Goal: Task Accomplishment & Management: Complete application form

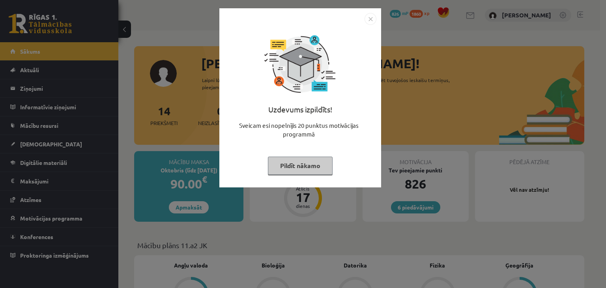
click at [314, 169] on button "Pildīt nākamo" at bounding box center [300, 166] width 65 height 18
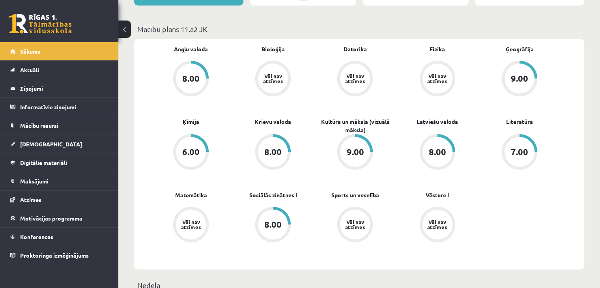
scroll to position [220, 0]
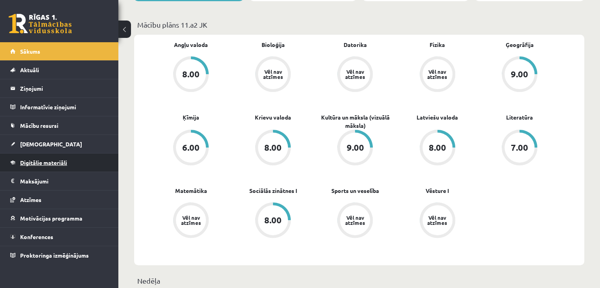
click at [59, 162] on span "Digitālie materiāli" at bounding box center [43, 162] width 47 height 7
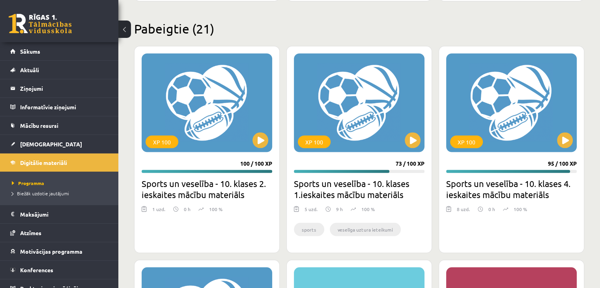
scroll to position [1453, 0]
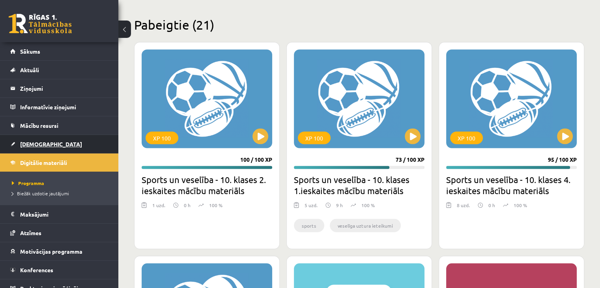
click at [36, 142] on span "[DEMOGRAPHIC_DATA]" at bounding box center [51, 143] width 62 height 7
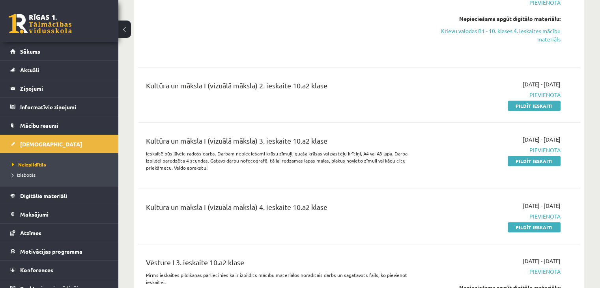
scroll to position [509, 0]
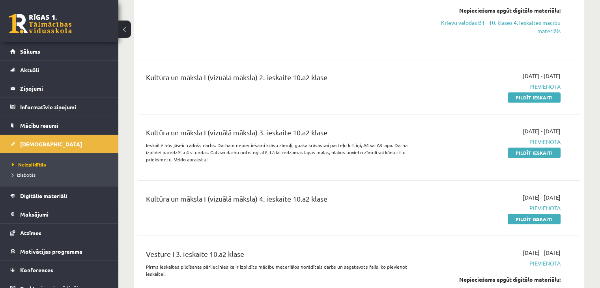
click at [518, 149] on link "Pildīt ieskaiti" at bounding box center [533, 152] width 53 height 10
click at [518, 97] on link "Pildīt ieskaiti" at bounding box center [533, 97] width 53 height 10
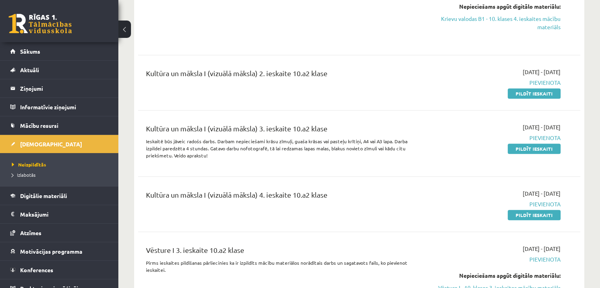
scroll to position [496, 0]
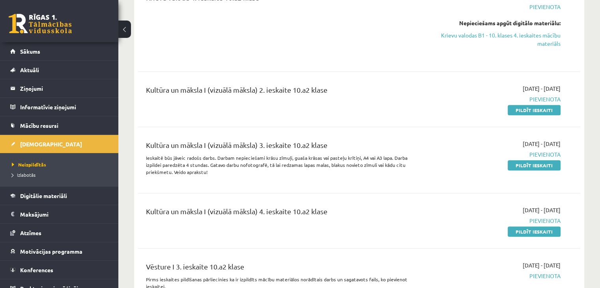
click at [537, 108] on link "Pildīt ieskaiti" at bounding box center [533, 110] width 53 height 10
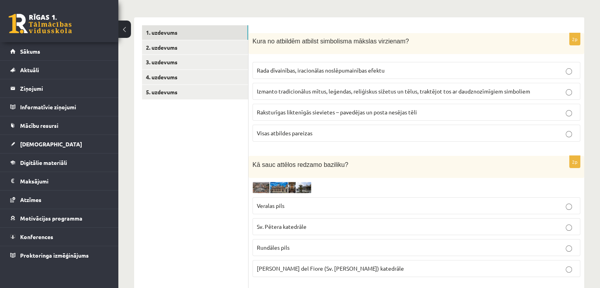
scroll to position [199, 0]
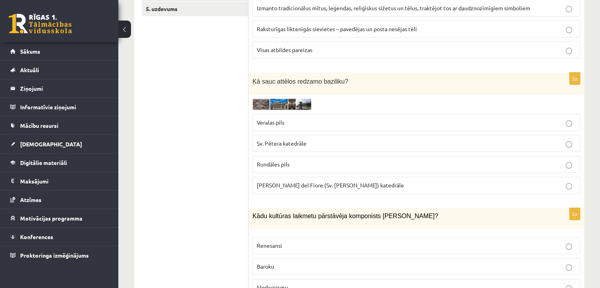
click at [289, 99] on img at bounding box center [281, 104] width 59 height 11
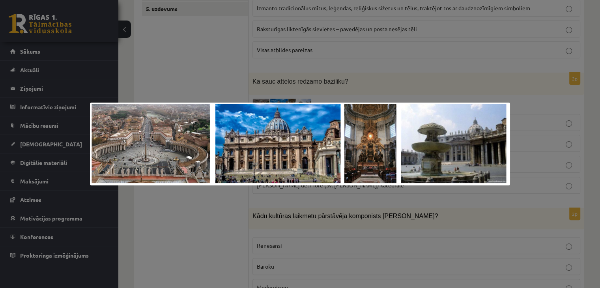
click at [287, 86] on div at bounding box center [300, 144] width 600 height 288
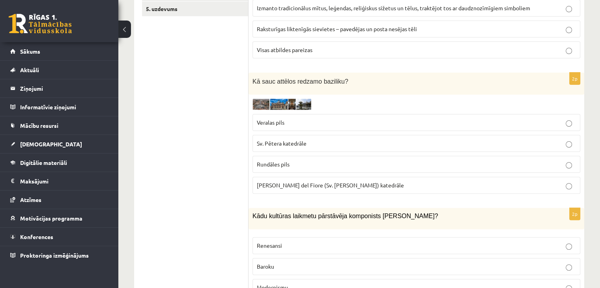
click at [295, 186] on span "Santa Maria del Fiore (Sv. Marijas Ziedu) katedrāle" at bounding box center [330, 184] width 147 height 7
click at [281, 100] on img at bounding box center [281, 104] width 59 height 11
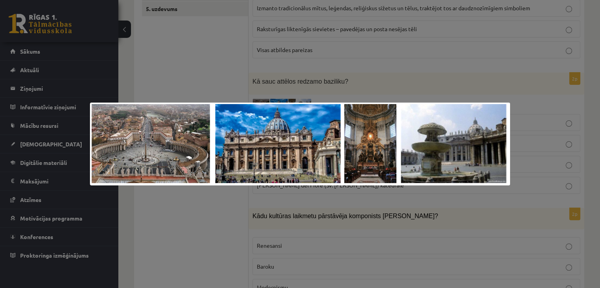
click at [268, 92] on div at bounding box center [300, 144] width 600 height 288
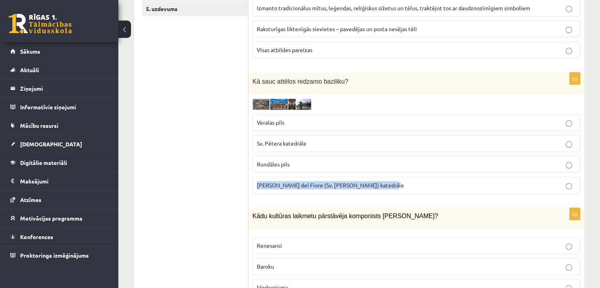
drag, startPoint x: 248, startPoint y: 183, endPoint x: 383, endPoint y: 187, distance: 134.9
click at [383, 187] on div "2p Kā sauc attēlos redzamo baziliku? Veralas pils Sv. Pētera katedrāle Rundāles…" at bounding box center [416, 136] width 336 height 127
copy span "Santa Maria del Fiore (Sv. Marijas Ziedu) katedrāle"
click at [284, 101] on img at bounding box center [281, 104] width 59 height 11
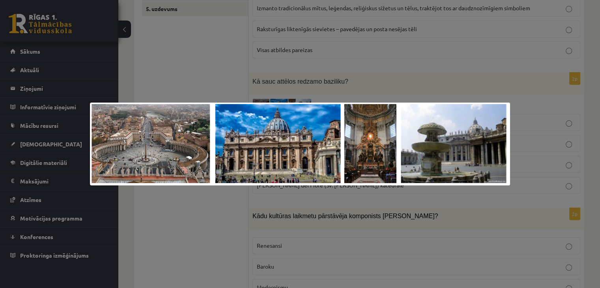
click at [243, 82] on div at bounding box center [300, 144] width 600 height 288
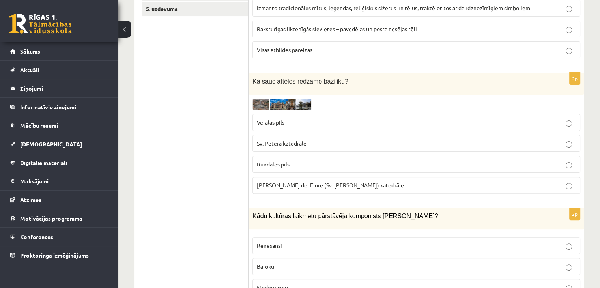
drag, startPoint x: 234, startPoint y: 141, endPoint x: 312, endPoint y: 139, distance: 78.5
drag, startPoint x: 251, startPoint y: 123, endPoint x: 285, endPoint y: 122, distance: 34.3
click at [285, 122] on div "2p Kā sauc attēlos redzamo baziliku? Veralas pils Sv. Pētera katedrāle Rundāles…" at bounding box center [416, 136] width 336 height 127
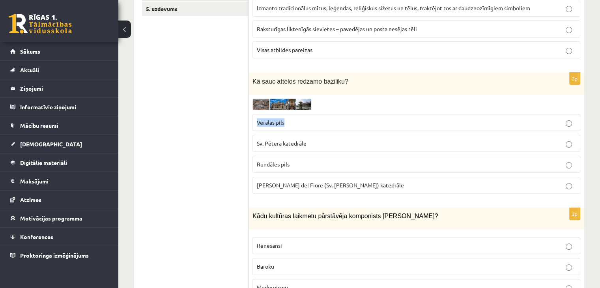
copy span "Veralas pils"
click at [254, 13] on label "Izmanto tradicionālus mītus, leģendas, reliģiskus sižetus un tēlus, traktējot t…" at bounding box center [416, 8] width 328 height 17
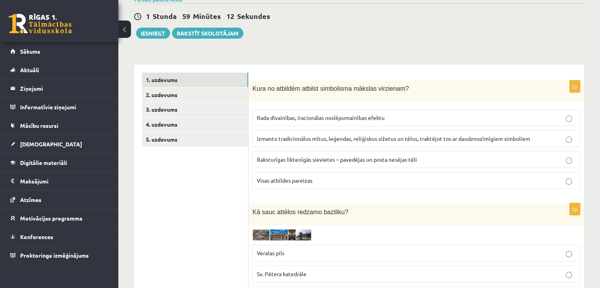
scroll to position [79, 0]
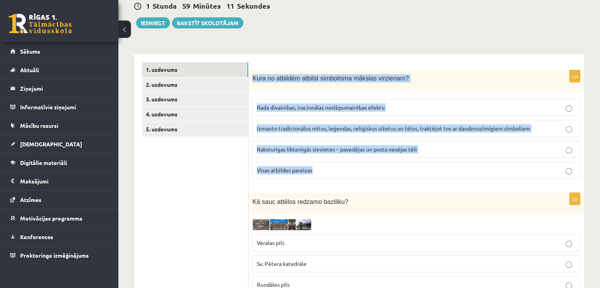
drag, startPoint x: 251, startPoint y: 75, endPoint x: 326, endPoint y: 165, distance: 116.5
click at [326, 165] on div "2p Kura no atbildēm atbilst simbolisma mākslas virzienam? Rada dīvainības, irac…" at bounding box center [416, 127] width 336 height 115
copy div "Kura no atbildēm atbilst simbolisma mākslas virzienam? Rada dīvainības, iracion…"
click at [295, 169] on span "Visas atbildes pareizas" at bounding box center [285, 169] width 56 height 7
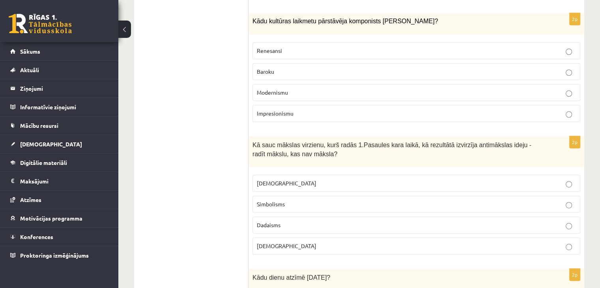
scroll to position [392, 0]
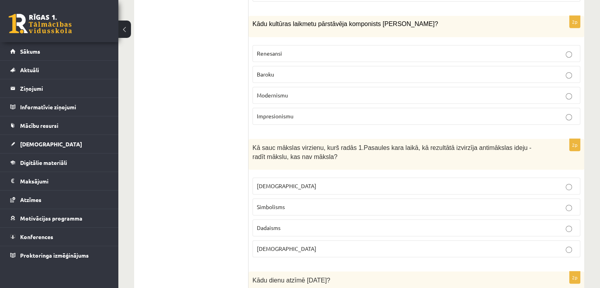
drag, startPoint x: 247, startPoint y: 19, endPoint x: 318, endPoint y: 248, distance: 239.4
copy div "2p Kura no atbildēm atbilst simbolisma mākslas virzienam? Rada dīvainības, irac…"
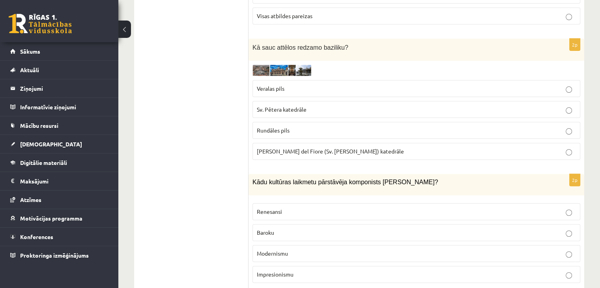
scroll to position [210, 0]
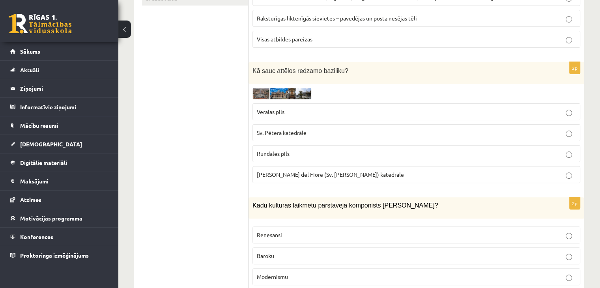
click at [434, 132] on p "Sv. Pētera katedrāle" at bounding box center [416, 133] width 319 height 8
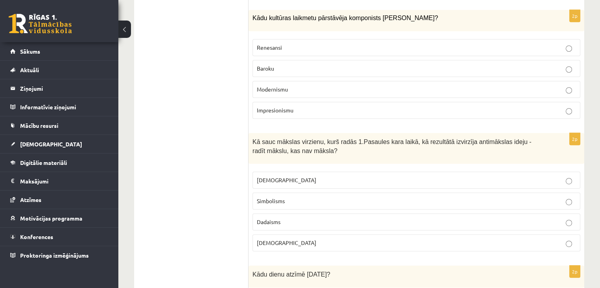
scroll to position [395, 0]
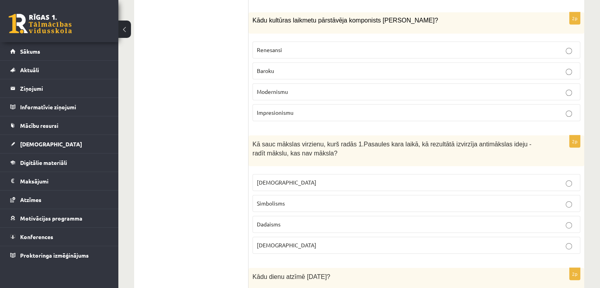
click at [281, 68] on p "Baroku" at bounding box center [416, 71] width 319 height 8
click at [267, 220] on span "Dadaisms" at bounding box center [269, 223] width 24 height 7
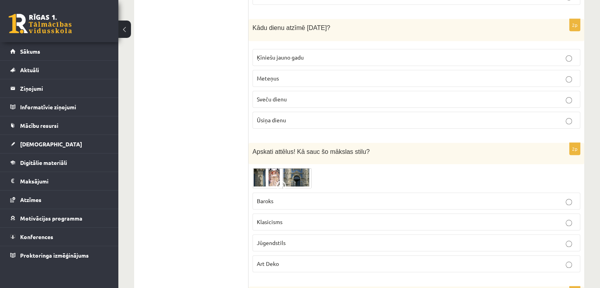
scroll to position [647, 0]
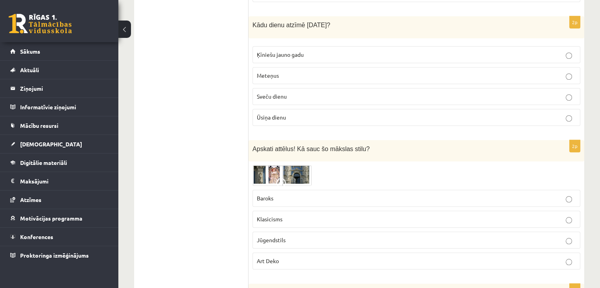
drag, startPoint x: 245, startPoint y: 19, endPoint x: 304, endPoint y: 109, distance: 108.1
copy div "2p Kura no atbildēm atbilst simbolisma mākslas virzienam? Rada dīvainības, irac…"
click at [304, 92] on p "Sveču dienu" at bounding box center [416, 96] width 319 height 8
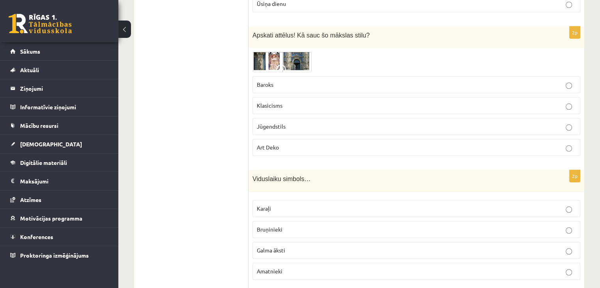
scroll to position [763, 0]
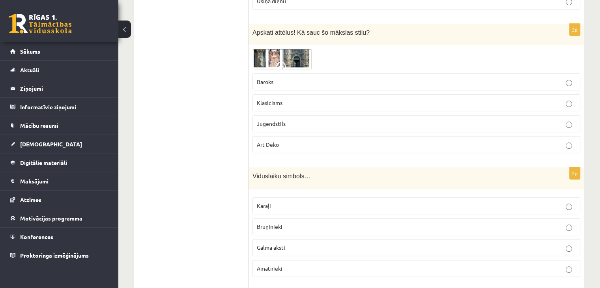
click at [293, 49] on img at bounding box center [281, 59] width 59 height 21
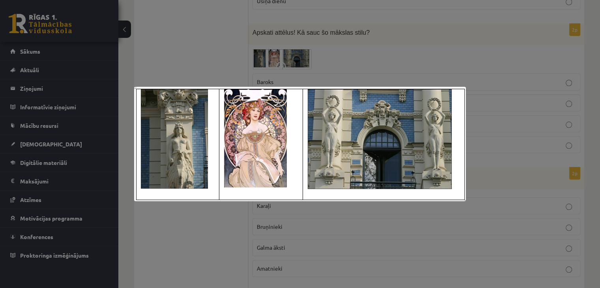
click at [276, 61] on div at bounding box center [300, 144] width 600 height 288
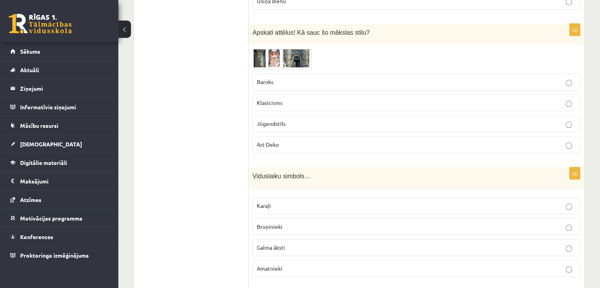
click at [305, 99] on p "Klasicisms" at bounding box center [416, 103] width 319 height 8
click at [287, 122] on p "Jūgendstils" at bounding box center [416, 123] width 319 height 8
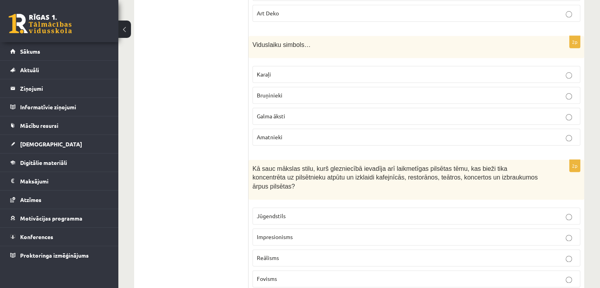
scroll to position [904, 0]
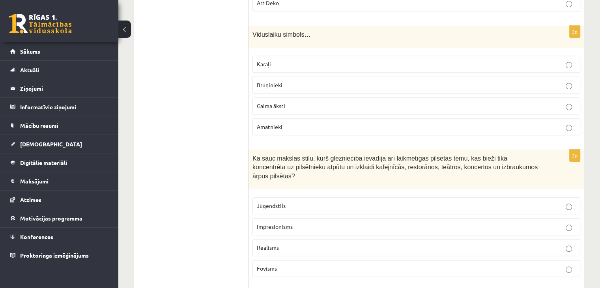
drag, startPoint x: 246, startPoint y: 23, endPoint x: 327, endPoint y: 222, distance: 214.4
click at [327, 222] on div "**********" at bounding box center [359, 275] width 450 height 2092
click at [227, 46] on ul "1. uzdevums 2. uzdevums 3. uzdevums 4. uzdevums 5. uzdevums" at bounding box center [195, 275] width 106 height 2076
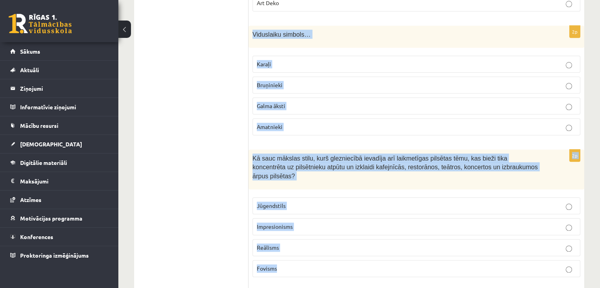
drag, startPoint x: 251, startPoint y: 31, endPoint x: 299, endPoint y: 252, distance: 226.4
click at [299, 252] on form "2p Kura no atbildēm atbilst simbolisma mākslas virzienam? Rada dīvainības, irac…" at bounding box center [416, 275] width 320 height 2076
copy form "Viduslaiku simbols… Karaļi Bruņinieki Galma āksti Amatnieki 2p Kā sauc mākslas …"
click at [266, 82] on span "Bruņinieki" at bounding box center [270, 84] width 26 height 7
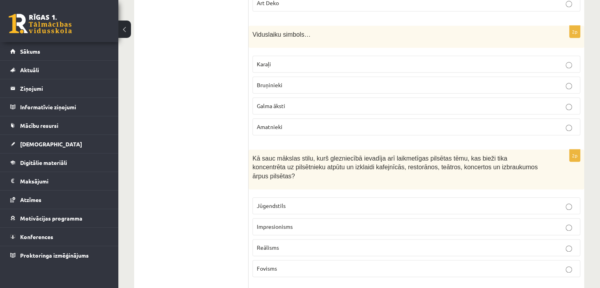
click at [298, 222] on p "Impresionisms" at bounding box center [416, 226] width 319 height 8
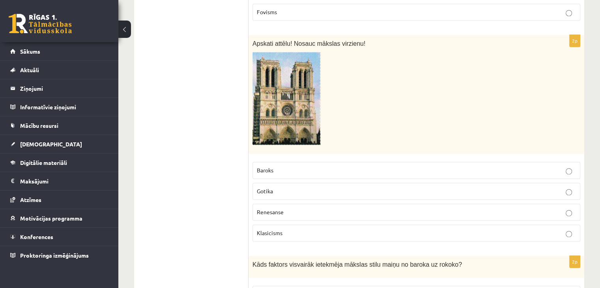
scroll to position [1163, 0]
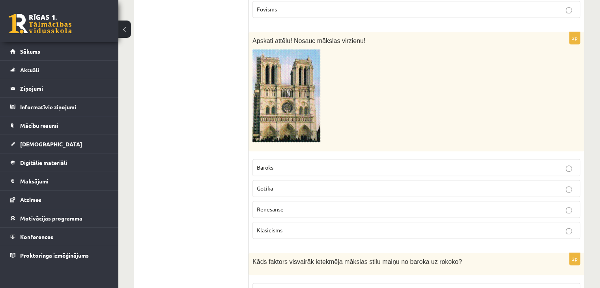
click at [279, 205] on span "Renesanse" at bounding box center [270, 208] width 27 height 7
click at [276, 184] on p "Gotika" at bounding box center [416, 188] width 319 height 8
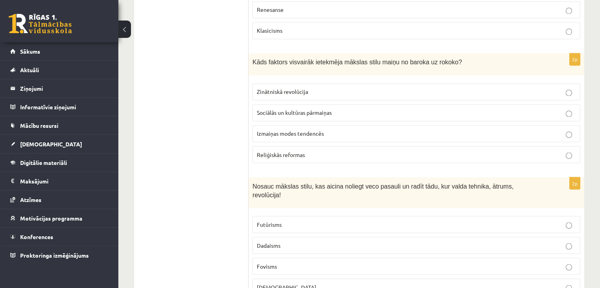
scroll to position [1378, 0]
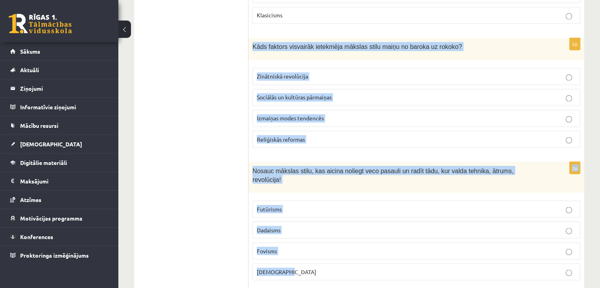
drag, startPoint x: 251, startPoint y: 31, endPoint x: 309, endPoint y: 248, distance: 225.3
copy form "Kāds faktors visvairāk ietekmēja mākslas stilu maiņu no baroka uz rokoko? Zināt…"
click at [300, 93] on span "Sociālās un kultūras pārmaiņas" at bounding box center [294, 96] width 75 height 7
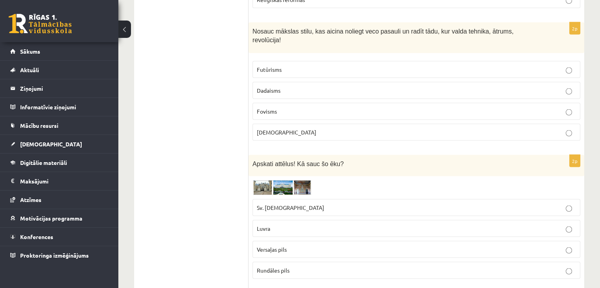
scroll to position [1523, 0]
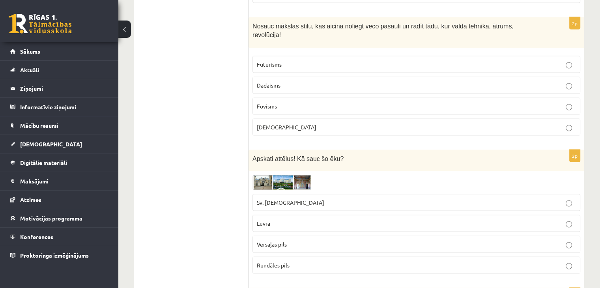
click at [287, 60] on p "Futūrisms" at bounding box center [416, 64] width 319 height 8
click at [284, 175] on img at bounding box center [281, 182] width 59 height 15
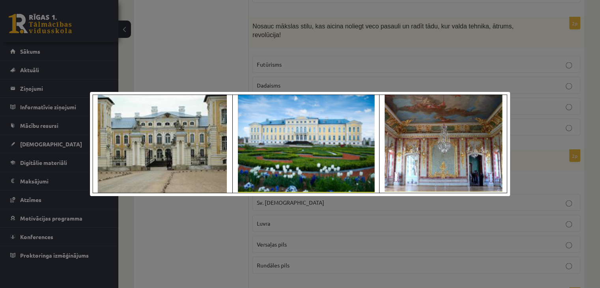
click at [226, 228] on div at bounding box center [300, 144] width 600 height 288
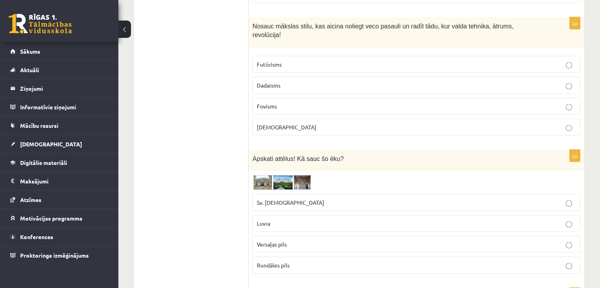
click at [274, 261] on span "Rundāles pils" at bounding box center [273, 264] width 33 height 7
click at [294, 175] on img at bounding box center [281, 182] width 59 height 15
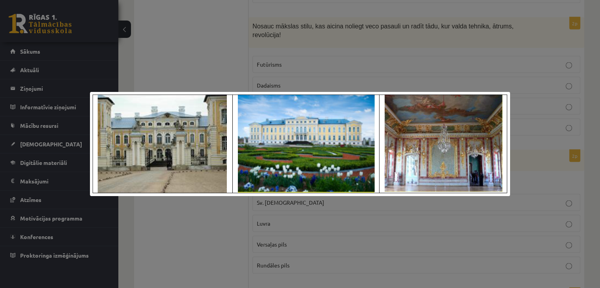
click at [321, 212] on div at bounding box center [300, 144] width 600 height 288
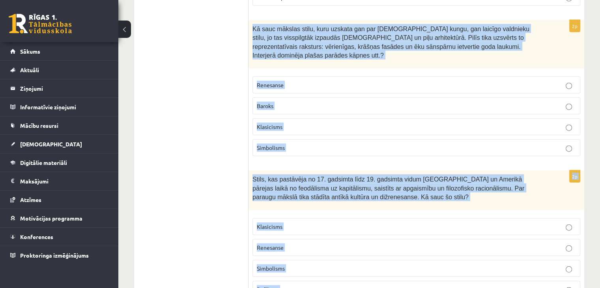
scroll to position [1839, 0]
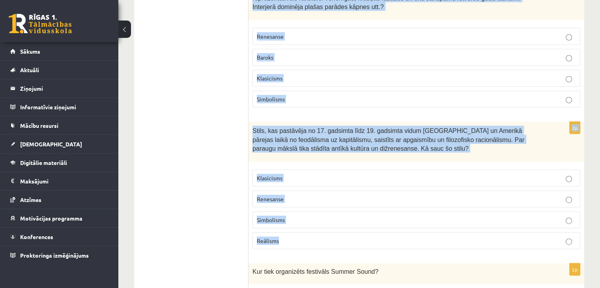
drag, startPoint x: 250, startPoint y: 38, endPoint x: 293, endPoint y: 209, distance: 175.9
copy form "Kā sauc mākslas stilu, kuru uzskata gan par baznīcas kungu, gan laicīgo valdnie…"
click at [308, 53] on p "Baroks" at bounding box center [416, 57] width 319 height 8
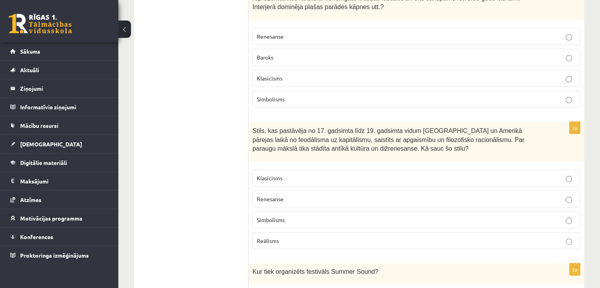
click at [272, 174] on span "Klasicisms" at bounding box center [270, 177] width 26 height 7
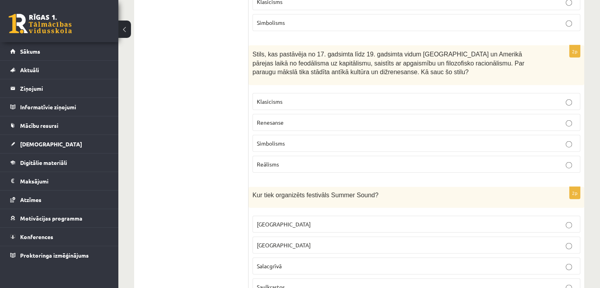
click at [271, 241] on span "Liepājā" at bounding box center [284, 244] width 54 height 7
drag, startPoint x: 243, startPoint y: 151, endPoint x: 296, endPoint y: 250, distance: 112.6
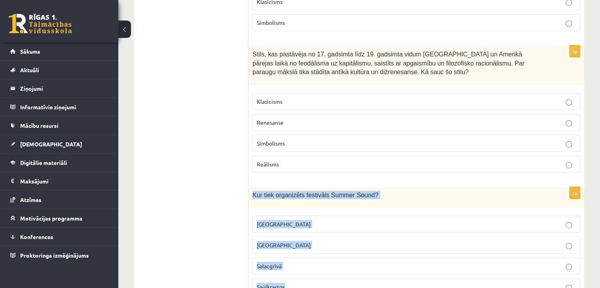
drag, startPoint x: 250, startPoint y: 157, endPoint x: 299, endPoint y: 243, distance: 98.9
click at [299, 243] on div "2p Kur tiek organizēts festivāls Summer Sound? Rīgā Liepājā Salacgrīvā Saulkras…" at bounding box center [416, 244] width 336 height 115
copy div "Kur tiek organizēts festivāls Summer Sound? Rīgā Liepājā Salacgrīvā Saulkrastos"
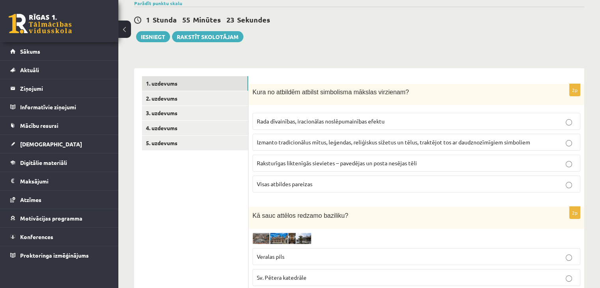
scroll to position [0, 0]
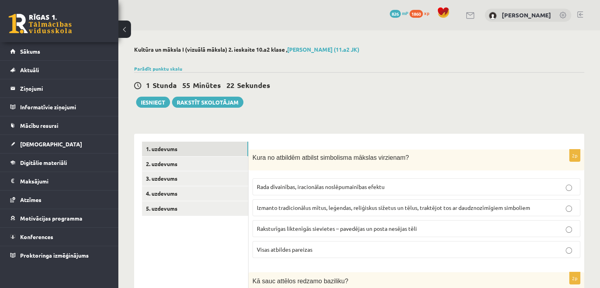
click at [545, 106] on div "1 Stunda 55 Minūtes 22 Sekundes Ieskaite saglabāta! Iesniegt Rakstīt skolotājam" at bounding box center [359, 89] width 450 height 35
click at [151, 101] on button "Iesniegt" at bounding box center [153, 102] width 34 height 11
click at [202, 166] on link "2. uzdevums" at bounding box center [195, 164] width 106 height 15
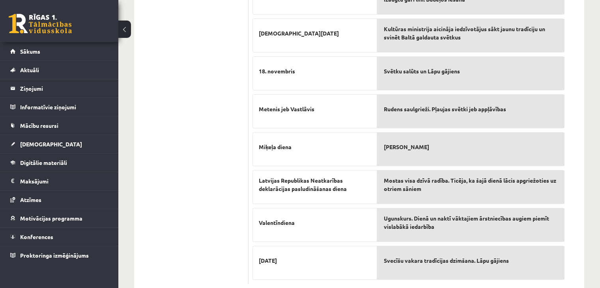
scroll to position [292, 0]
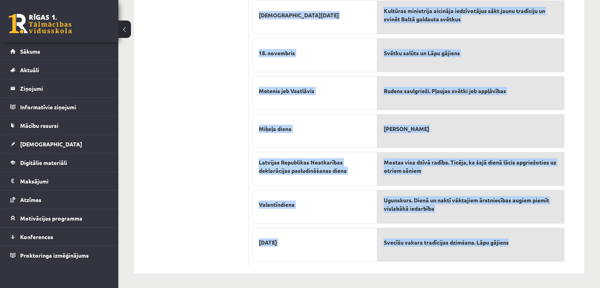
drag, startPoint x: 515, startPoint y: 267, endPoint x: 514, endPoint y: 249, distance: 17.4
click at [514, 249] on div "10p Savieno tradīciju ar svētkiem! Ziemassvētki Māras diena Lieldienas Jāņu die…" at bounding box center [416, 58] width 336 height 432
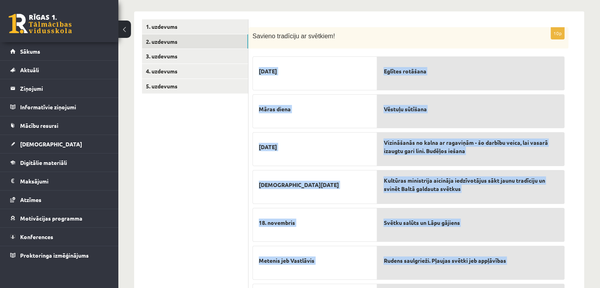
scroll to position [119, 0]
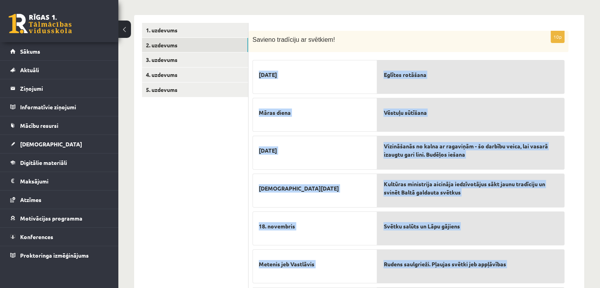
copy fieldset "Ziemassvētki Māras diena Lieldienas Jāņu diena 18. novembris Metenis jeb Vastlā…"
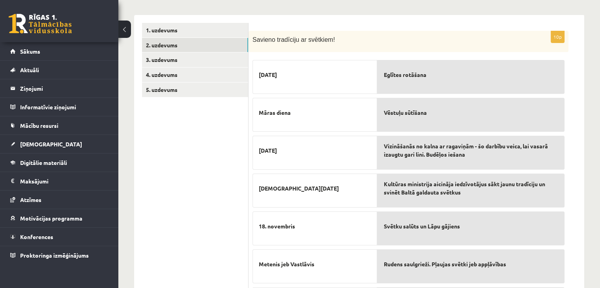
click at [222, 157] on ul "1. uzdevums 2. uzdevums 3. uzdevums 4. uzdevums 5. uzdevums" at bounding box center [195, 231] width 106 height 416
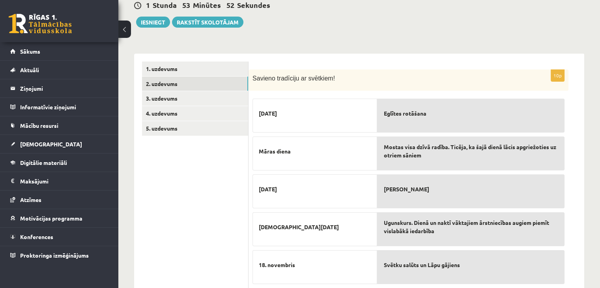
scroll to position [79, 0]
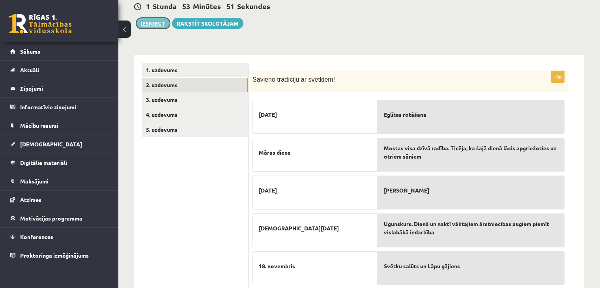
click at [148, 24] on button "Iesniegt" at bounding box center [153, 23] width 34 height 11
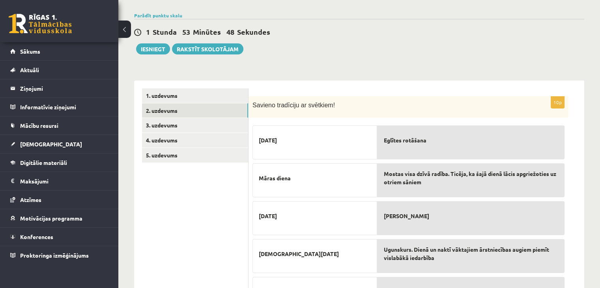
scroll to position [37, 0]
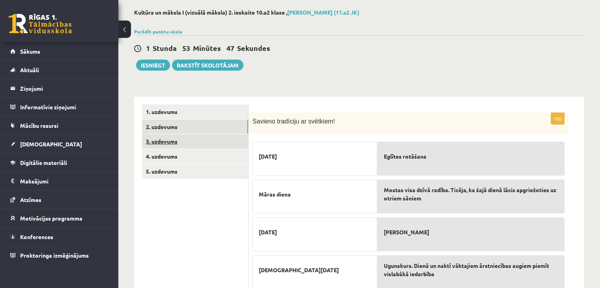
click at [201, 140] on link "3. uzdevums" at bounding box center [195, 141] width 106 height 15
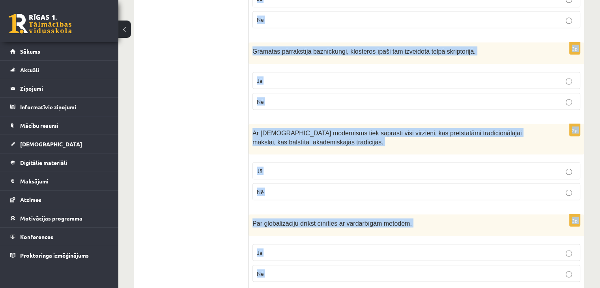
scroll to position [1573, 0]
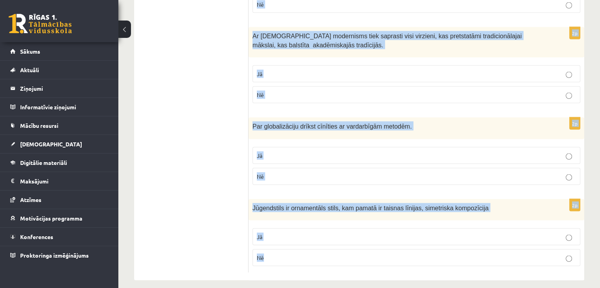
drag, startPoint x: 255, startPoint y: 107, endPoint x: 297, endPoint y: 249, distance: 148.0
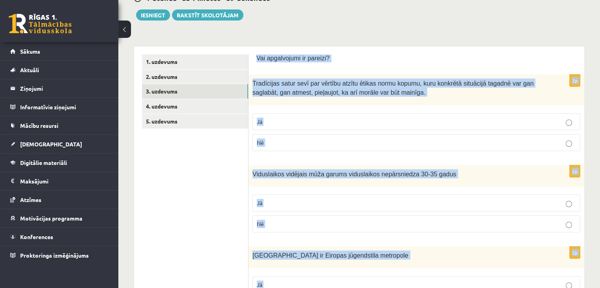
scroll to position [36, 0]
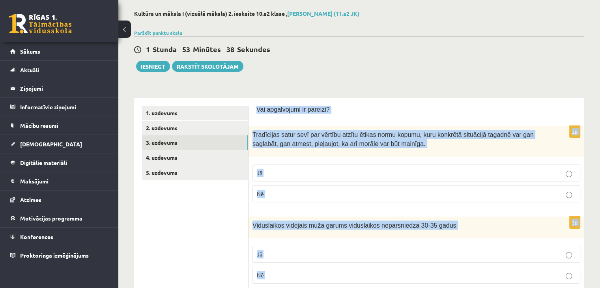
click at [558, 110] on p "Vai apgalvojumi ir pareizi?" at bounding box center [416, 110] width 320 height 8
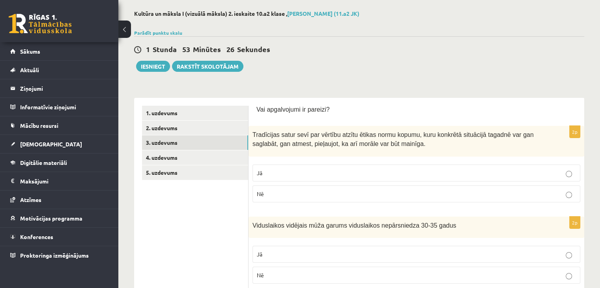
click at [304, 171] on p "Jā" at bounding box center [416, 173] width 319 height 8
click at [283, 252] on p "Jā" at bounding box center [416, 254] width 319 height 8
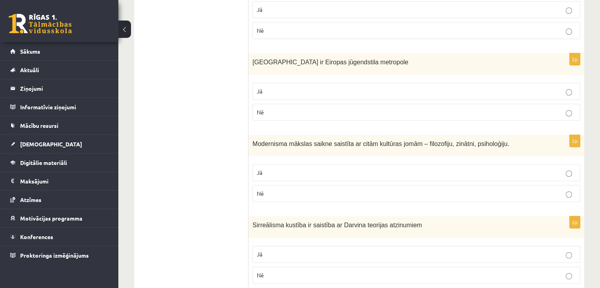
scroll to position [297, 0]
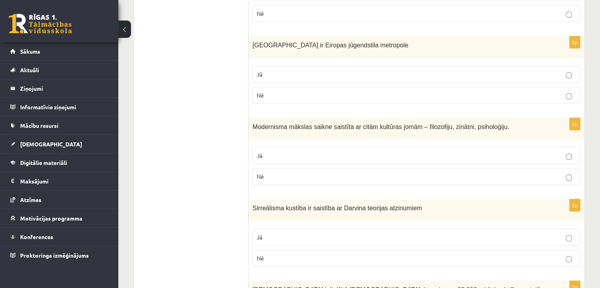
click at [257, 71] on span "Jā" at bounding box center [260, 74] width 6 height 7
click at [260, 158] on p "Jā" at bounding box center [416, 155] width 319 height 8
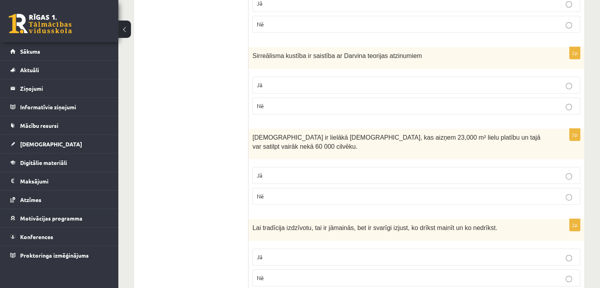
scroll to position [469, 0]
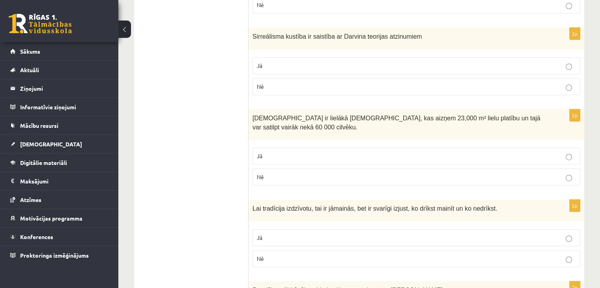
click at [282, 87] on p "Nē" at bounding box center [416, 86] width 319 height 8
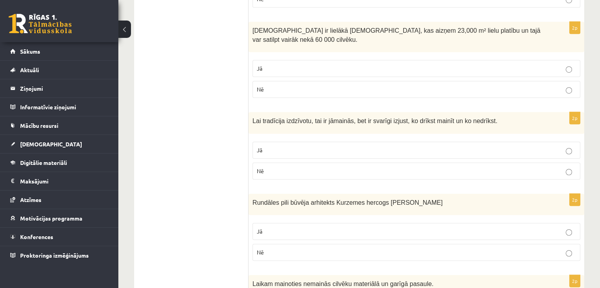
scroll to position [558, 0]
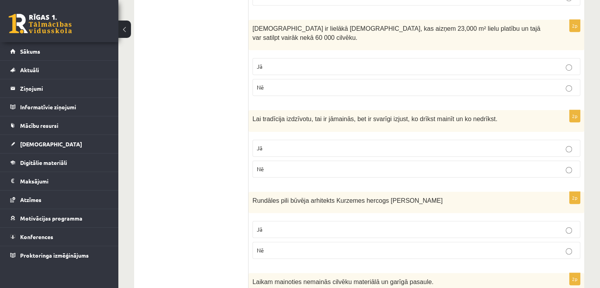
click at [279, 68] on label "Jā" at bounding box center [416, 66] width 328 height 17
click at [263, 145] on p "Jā" at bounding box center [416, 148] width 319 height 8
click at [261, 246] on span "Nē" at bounding box center [260, 249] width 7 height 7
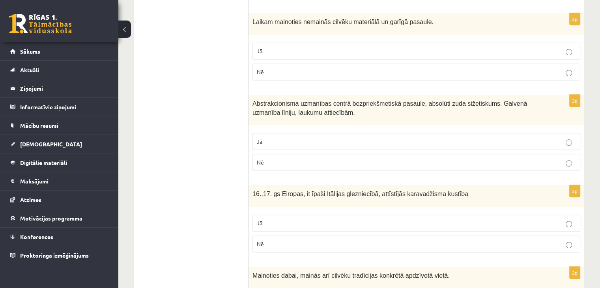
scroll to position [820, 0]
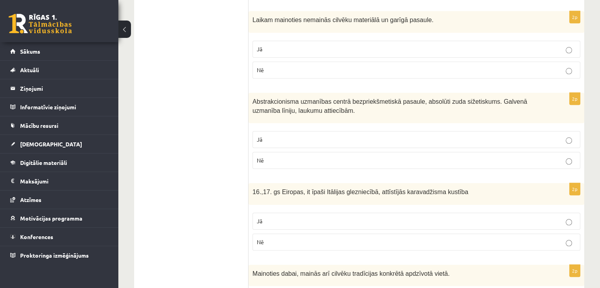
click at [275, 71] on label "Nē" at bounding box center [416, 70] width 328 height 17
click at [265, 135] on p "Jā" at bounding box center [416, 139] width 319 height 8
click at [281, 213] on label "Jā" at bounding box center [416, 221] width 328 height 17
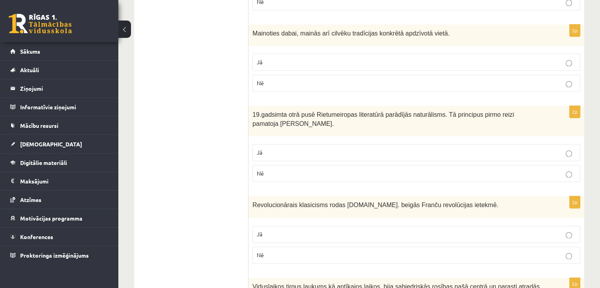
scroll to position [1065, 0]
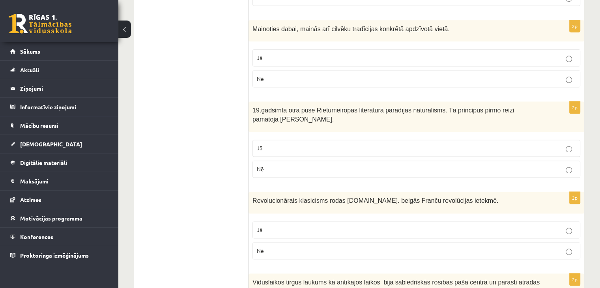
click at [281, 54] on p "Jā" at bounding box center [416, 58] width 319 height 8
click at [287, 145] on p "Jā" at bounding box center [416, 148] width 319 height 8
click at [259, 165] on span "Nē" at bounding box center [260, 168] width 7 height 7
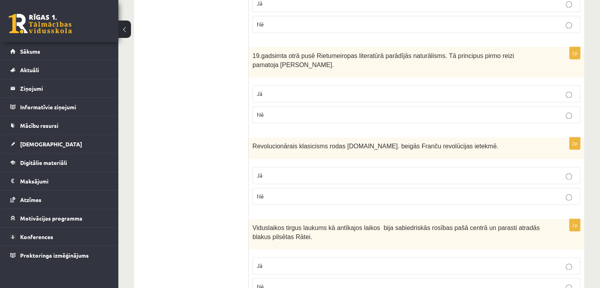
scroll to position [1123, 0]
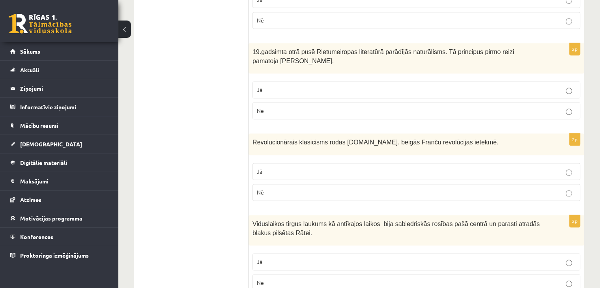
click at [283, 81] on label "Jā" at bounding box center [416, 89] width 328 height 17
click at [291, 167] on p "Jā" at bounding box center [416, 171] width 319 height 8
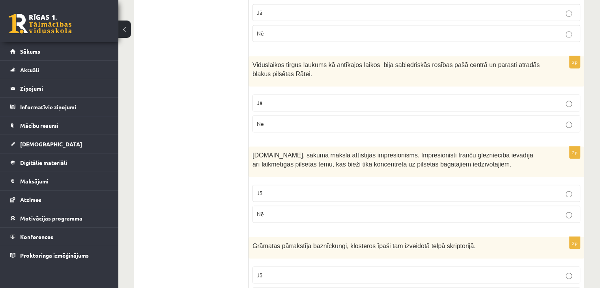
scroll to position [1292, 0]
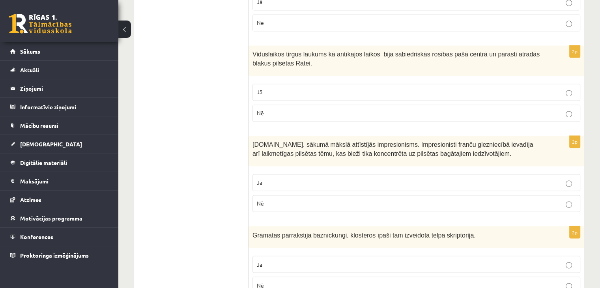
click at [272, 88] on p "Jā" at bounding box center [416, 92] width 319 height 8
click at [268, 199] on p "Nē" at bounding box center [416, 203] width 319 height 8
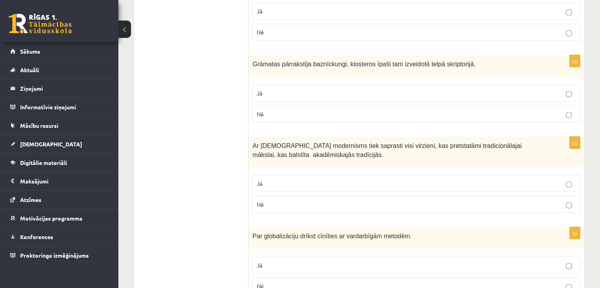
scroll to position [1479, 0]
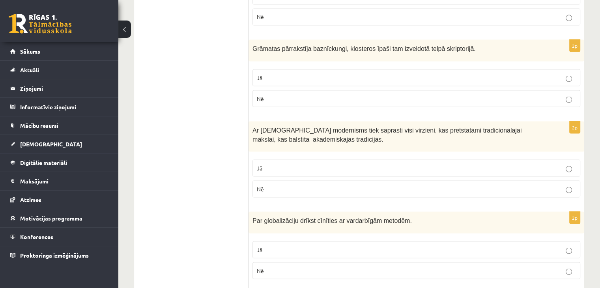
click at [265, 73] on p "Jā" at bounding box center [416, 77] width 319 height 8
click at [276, 164] on p "Jā" at bounding box center [416, 168] width 319 height 8
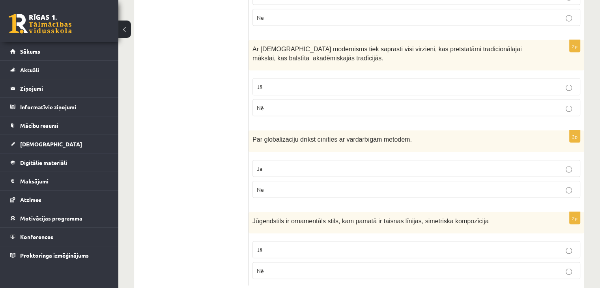
scroll to position [1573, 0]
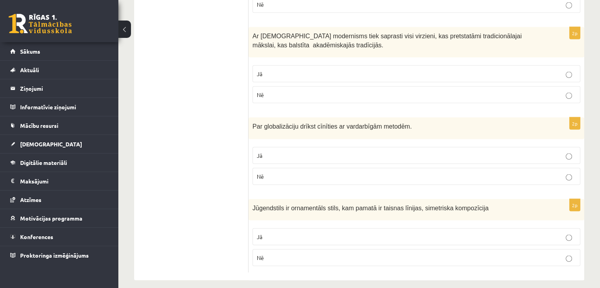
click at [274, 172] on p "Nē" at bounding box center [416, 176] width 319 height 8
click at [274, 254] on p "Nē" at bounding box center [416, 258] width 319 height 8
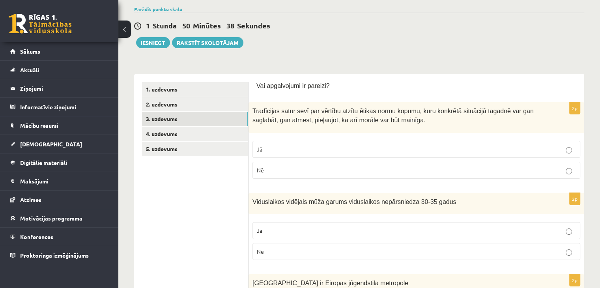
scroll to position [57, 0]
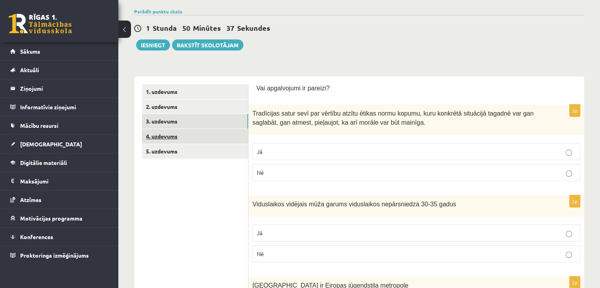
click at [211, 137] on link "4. uzdevums" at bounding box center [195, 136] width 106 height 15
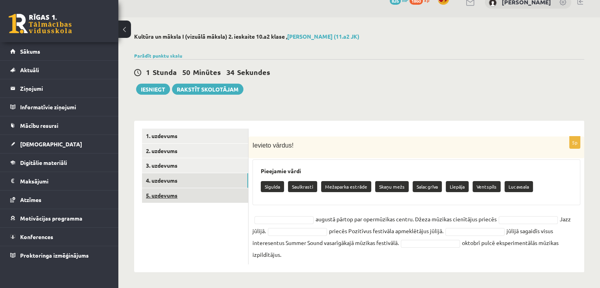
click at [178, 195] on link "5. uzdevums" at bounding box center [195, 195] width 106 height 15
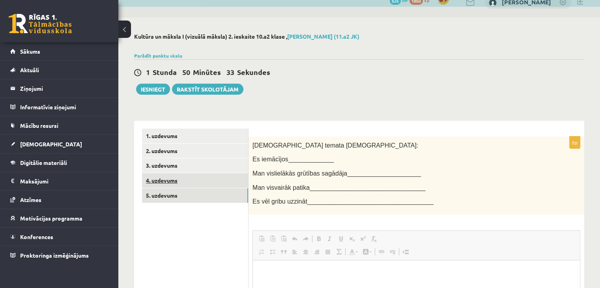
scroll to position [0, 0]
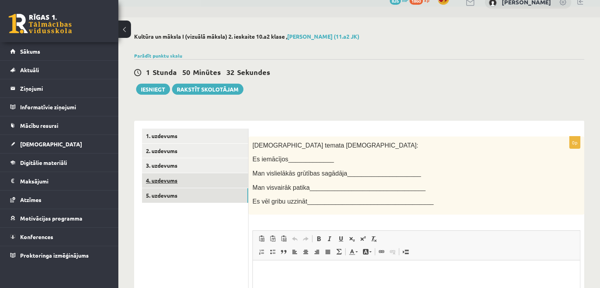
click at [167, 178] on link "4. uzdevums" at bounding box center [195, 180] width 106 height 15
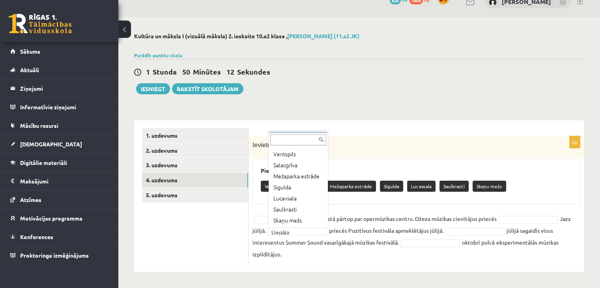
scroll to position [17, 0]
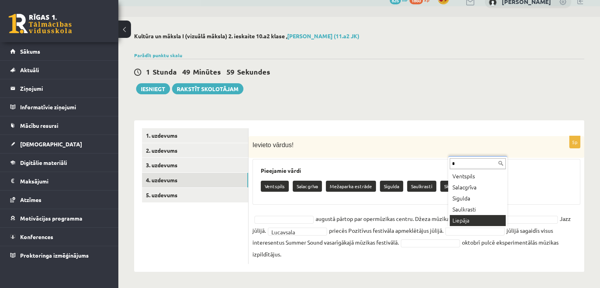
type input "*"
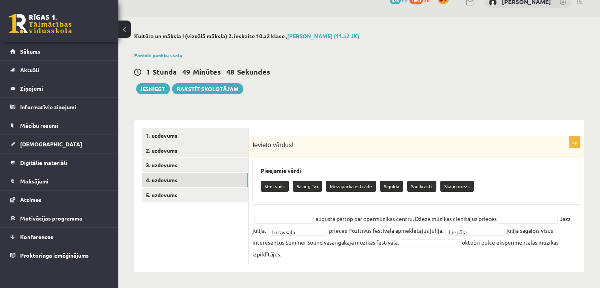
drag, startPoint x: 260, startPoint y: 169, endPoint x: 314, endPoint y: 251, distance: 98.5
click at [314, 251] on div "5p Ievieto vārdus! Pieejamie vārdi Ventspils Salacgrīva Mežaparka estrāde Sigul…" at bounding box center [416, 200] width 336 height 128
click at [280, 207] on div "5p Ievieto vārdus! Pieejamie vārdi Ventspils Salacgrīva Mežaparka estrāde Sigul…" at bounding box center [416, 200] width 336 height 128
type input "**"
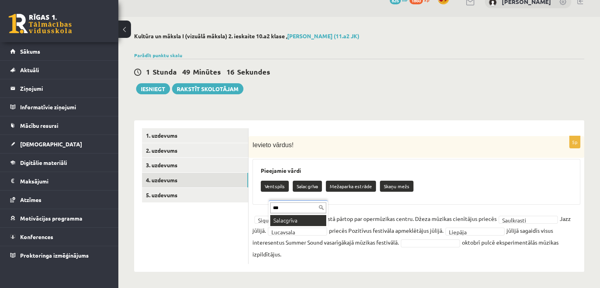
type input "***"
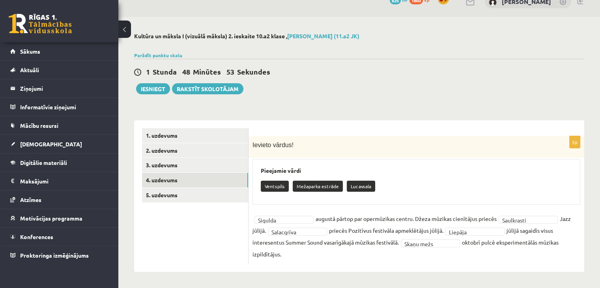
click at [366, 201] on div "Pieejamie vārdi Ventspils Mežaparka estrāde Lucavsala" at bounding box center [416, 182] width 328 height 46
drag, startPoint x: 465, startPoint y: 240, endPoint x: 468, endPoint y: 256, distance: 16.4
click at [468, 256] on fieldset "**********" at bounding box center [416, 236] width 328 height 47
click at [301, 207] on div "**********" at bounding box center [416, 200] width 336 height 128
drag, startPoint x: 317, startPoint y: 217, endPoint x: 418, endPoint y: 220, distance: 101.0
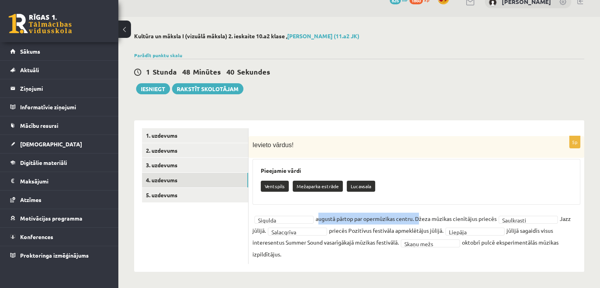
click at [418, 220] on fieldset "**********" at bounding box center [416, 236] width 328 height 47
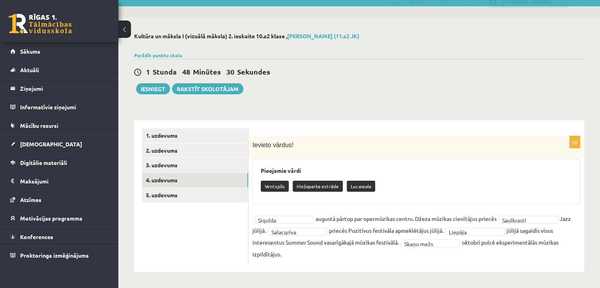
click at [184, 214] on ul "1. uzdevums 2. uzdevums 3. uzdevums 4. uzdevums 5. uzdevums" at bounding box center [195, 196] width 106 height 136
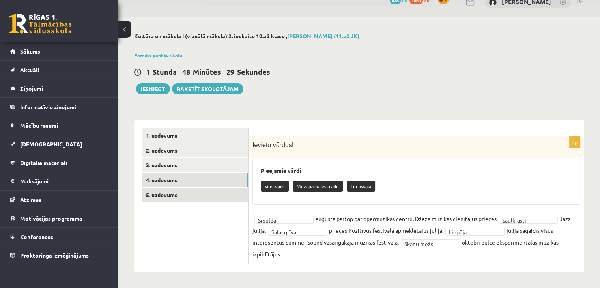
click at [170, 194] on link "5. uzdevums" at bounding box center [195, 195] width 106 height 15
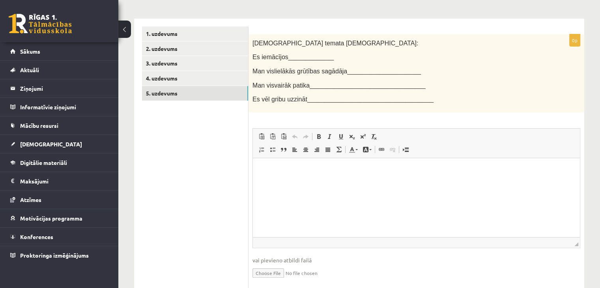
scroll to position [116, 0]
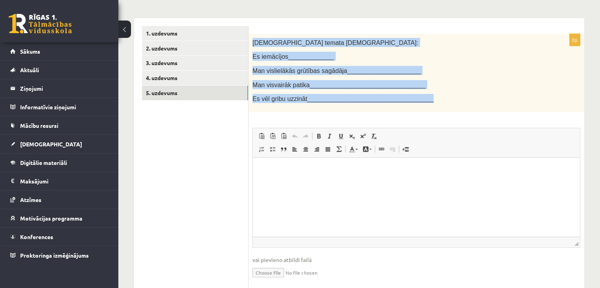
drag, startPoint x: 251, startPoint y: 39, endPoint x: 437, endPoint y: 95, distance: 194.1
click at [437, 95] on div "[DEMOGRAPHIC_DATA] temata [DEMOGRAPHIC_DATA]: Es iemācījos_____________ Man vis…" at bounding box center [416, 73] width 336 height 78
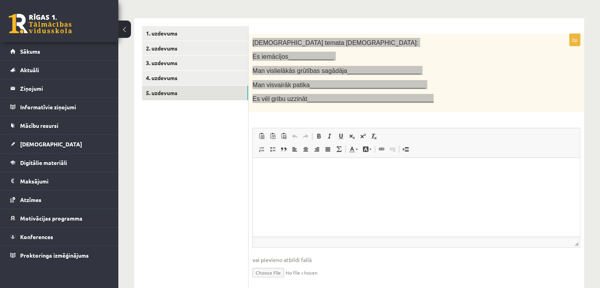
click at [357, 172] on p "Bagātinātā teksta redaktors, wiswyg-editor-user-answer-47433893057360" at bounding box center [416, 169] width 311 height 8
click at [344, 180] on p "**" at bounding box center [416, 183] width 311 height 8
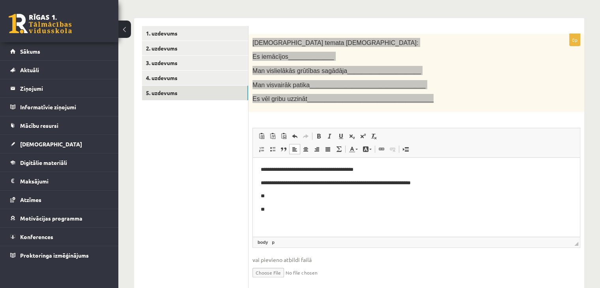
click at [268, 183] on p "**********" at bounding box center [416, 183] width 311 height 8
click at [303, 196] on p "**" at bounding box center [416, 196] width 311 height 8
click at [341, 183] on p "**********" at bounding box center [416, 183] width 311 height 8
click at [347, 183] on p "**********" at bounding box center [416, 183] width 311 height 8
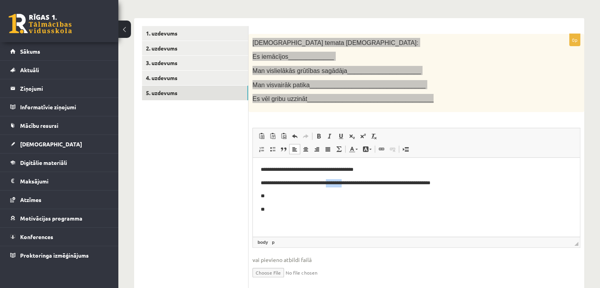
click at [347, 183] on p "**********" at bounding box center [416, 183] width 311 height 8
click at [336, 183] on p "**********" at bounding box center [416, 183] width 311 height 8
click at [343, 184] on p "**********" at bounding box center [416, 183] width 311 height 8
click at [335, 183] on p "**********" at bounding box center [416, 183] width 311 height 8
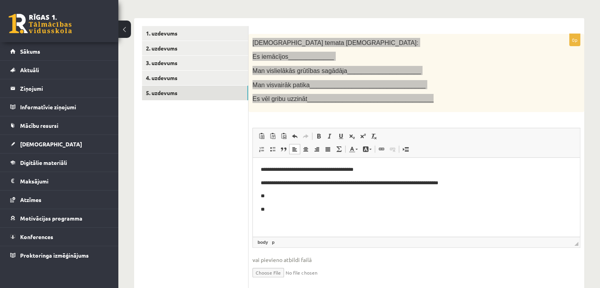
click at [395, 182] on p "**********" at bounding box center [416, 183] width 311 height 8
click at [398, 196] on p "**" at bounding box center [416, 196] width 311 height 8
click at [366, 197] on p "**********" at bounding box center [416, 196] width 311 height 8
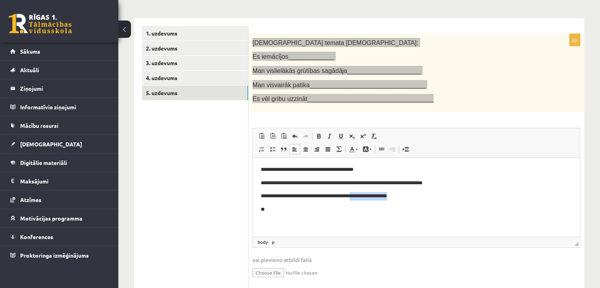
drag, startPoint x: 419, startPoint y: 197, endPoint x: 358, endPoint y: 199, distance: 61.6
click at [358, 199] on p "**********" at bounding box center [416, 196] width 311 height 8
click at [329, 198] on p "**********" at bounding box center [416, 196] width 311 height 8
click at [339, 196] on p "**********" at bounding box center [416, 196] width 311 height 8
click at [342, 204] on body "**********" at bounding box center [416, 196] width 311 height 62
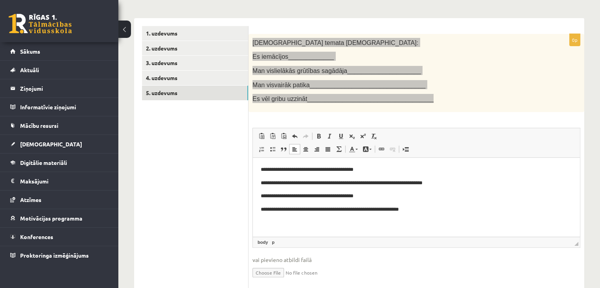
click at [336, 212] on p "**********" at bounding box center [416, 209] width 311 height 8
click at [397, 209] on p "**********" at bounding box center [416, 209] width 311 height 8
click at [487, 193] on p "**********" at bounding box center [416, 196] width 311 height 8
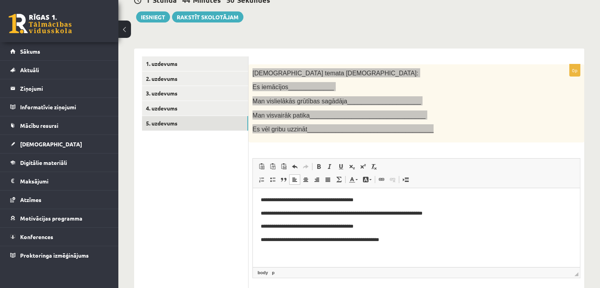
scroll to position [83, 0]
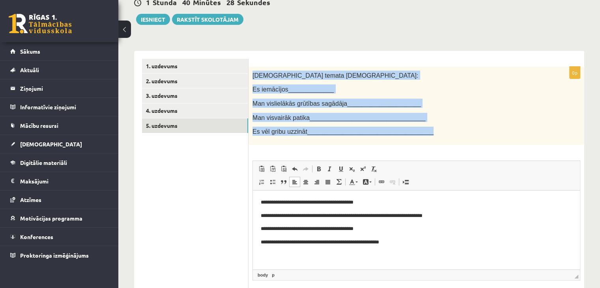
click at [448, 142] on div "[DEMOGRAPHIC_DATA] temata [DEMOGRAPHIC_DATA]: Es iemācījos_____________ Man vis…" at bounding box center [416, 106] width 336 height 78
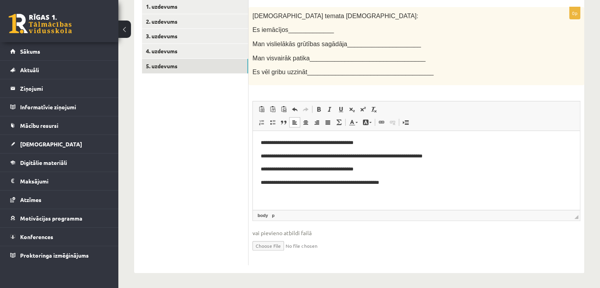
scroll to position [104, 0]
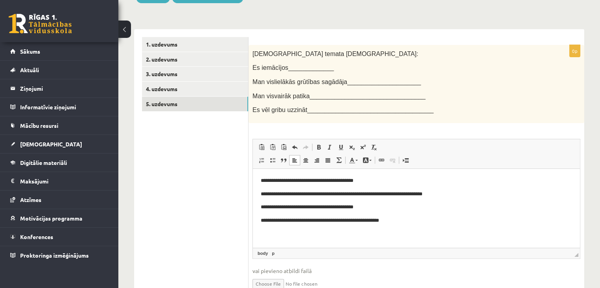
click at [413, 219] on p "**********" at bounding box center [416, 220] width 311 height 8
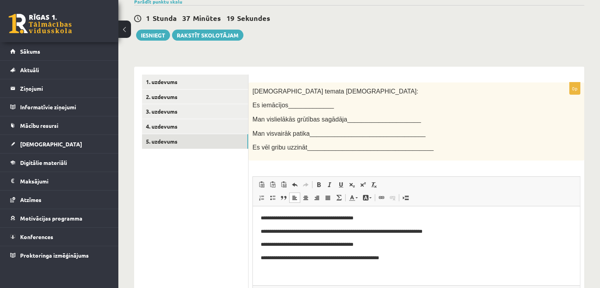
scroll to position [65, 0]
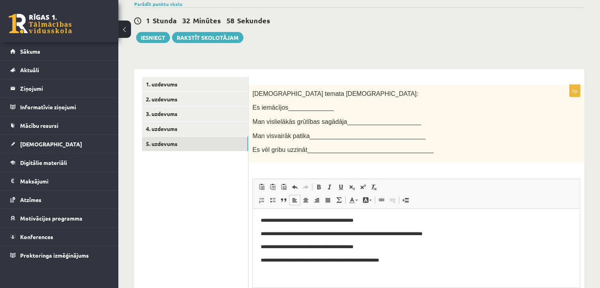
click at [147, 32] on div "1 Stunda 32 Minūtes 58 Sekundes Ieskaite saglabāta! Iesniegt Rakstīt skolotājam" at bounding box center [359, 24] width 450 height 35
click at [151, 37] on button "Iesniegt" at bounding box center [153, 37] width 34 height 11
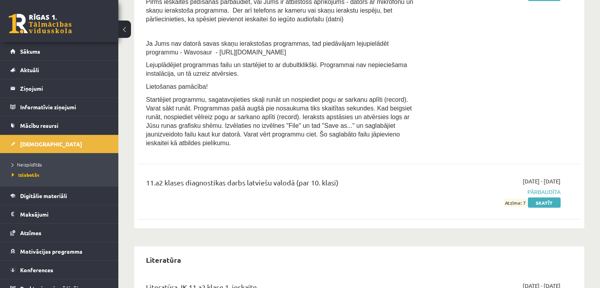
scroll to position [1324, 0]
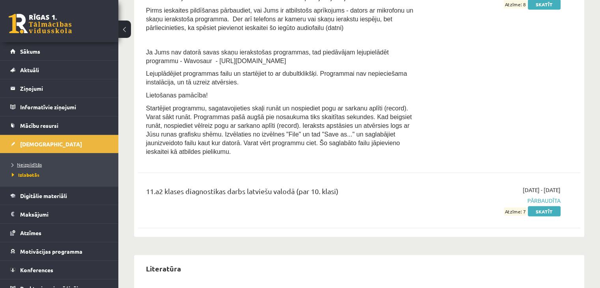
click at [25, 165] on span "Neizpildītās" at bounding box center [27, 164] width 30 height 6
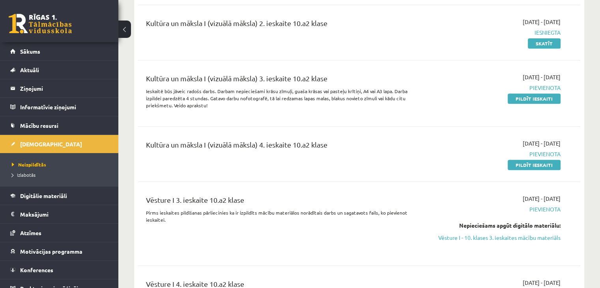
scroll to position [530, 0]
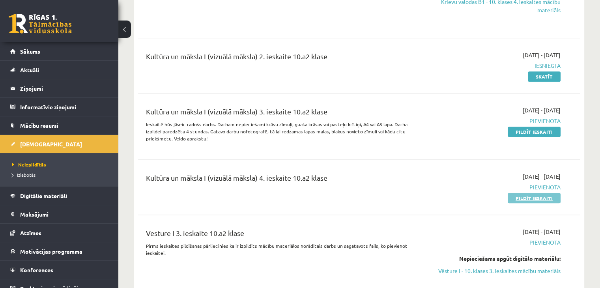
click at [539, 196] on link "Pildīt ieskaiti" at bounding box center [533, 198] width 53 height 10
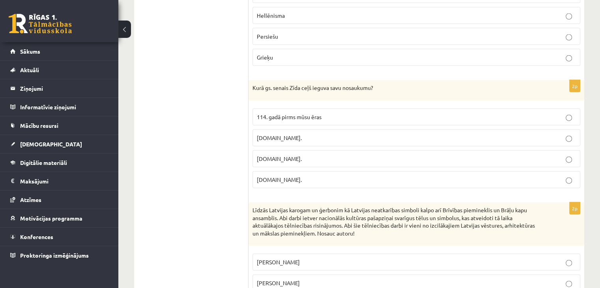
scroll to position [1885, 0]
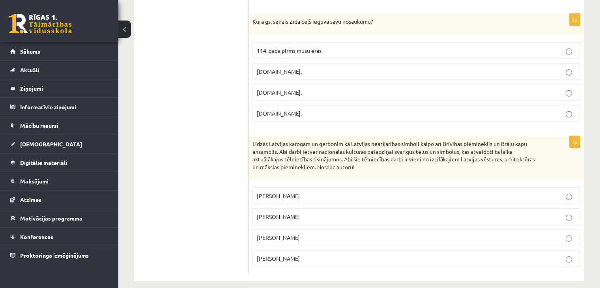
drag, startPoint x: 251, startPoint y: 81, endPoint x: 301, endPoint y: 253, distance: 179.2
copy form "Kultūras kanonā iekļautas Latvijas kultūru raksturojošās vērtības dažādās māksl…"
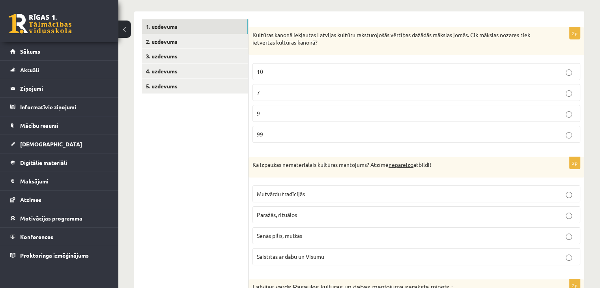
scroll to position [145, 0]
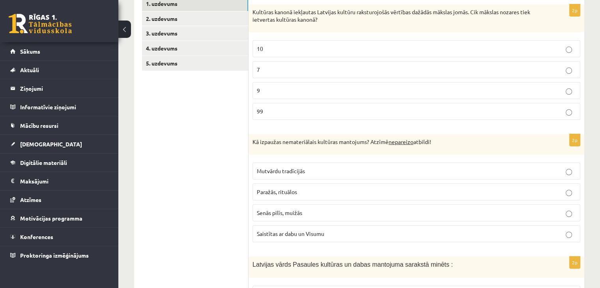
click at [268, 84] on label "9" at bounding box center [416, 90] width 328 height 17
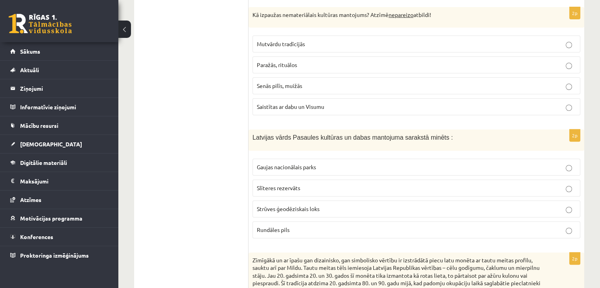
scroll to position [274, 0]
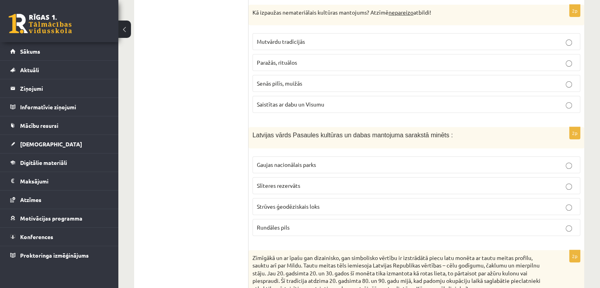
click at [307, 85] on p "Senās pilīs, muižās" at bounding box center [416, 83] width 319 height 8
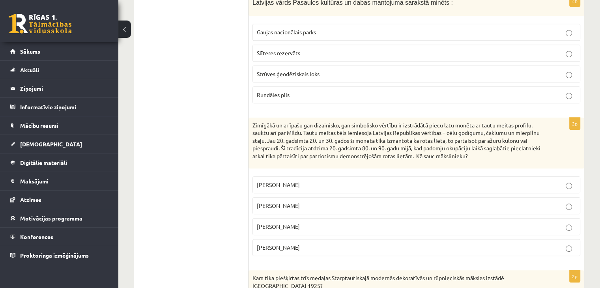
scroll to position [399, 0]
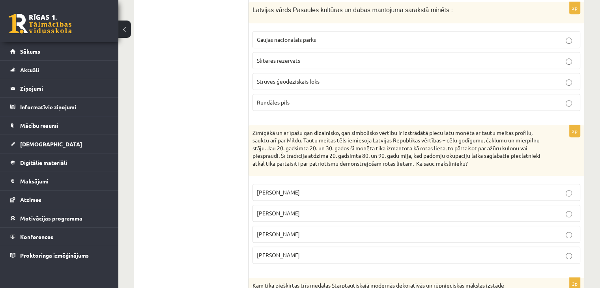
click at [302, 75] on label "Strūves ģeodēziskais loks" at bounding box center [416, 81] width 328 height 17
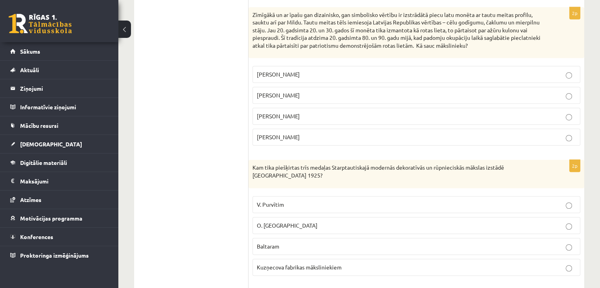
scroll to position [520, 0]
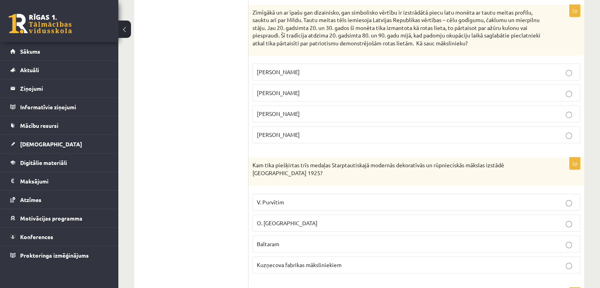
click at [298, 93] on span "Jānis Roberts Tilbergs" at bounding box center [278, 92] width 43 height 7
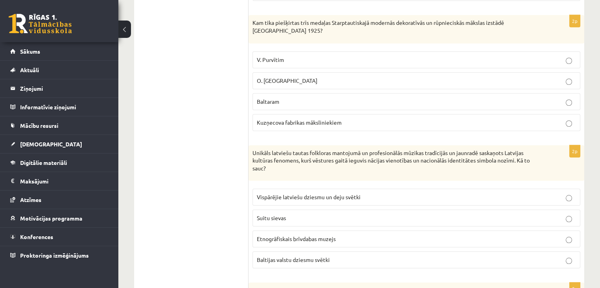
scroll to position [664, 0]
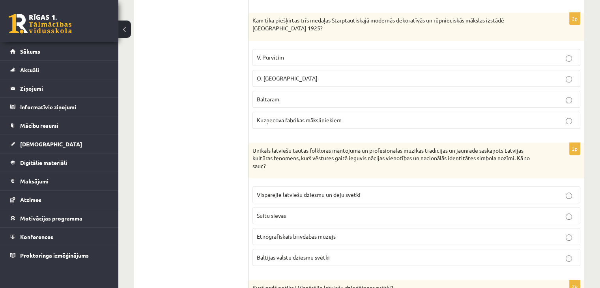
click at [305, 95] on p "Baltaram" at bounding box center [416, 99] width 319 height 8
click at [299, 191] on span "Vispārējie latviešu dziesmu un deju svētki" at bounding box center [309, 194] width 104 height 7
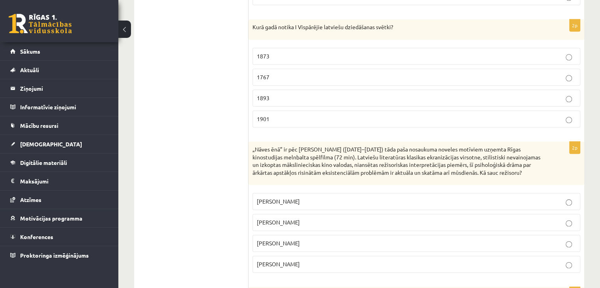
scroll to position [945, 0]
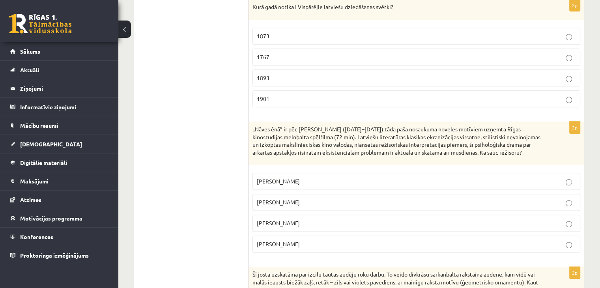
click at [311, 32] on p "1873" at bounding box center [416, 36] width 319 height 8
click at [327, 181] on label "Olģerts Dunkers" at bounding box center [416, 181] width 328 height 17
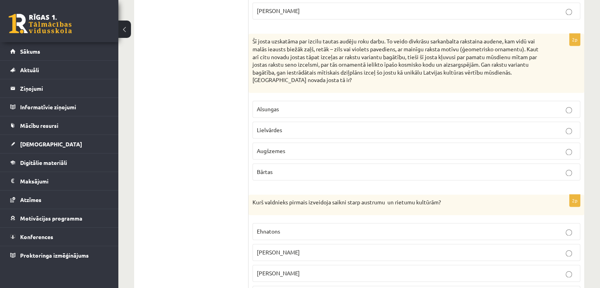
scroll to position [1186, 0]
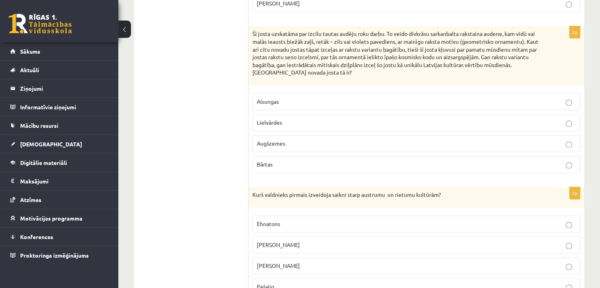
click at [268, 114] on label "Lielvārdes" at bounding box center [416, 122] width 328 height 17
click at [470, 241] on p "Aleksandrs Lielais" at bounding box center [416, 245] width 319 height 8
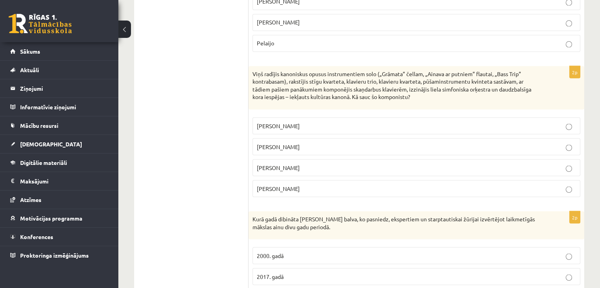
scroll to position [1474, 0]
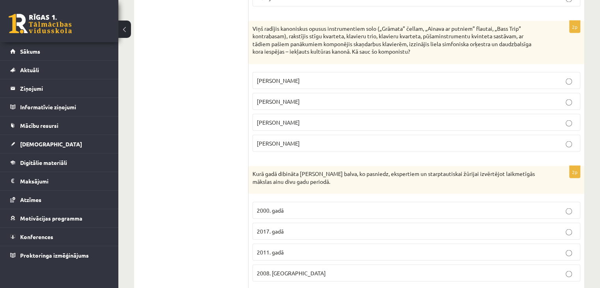
click at [296, 76] on p "Pēteris Vasks" at bounding box center [416, 80] width 319 height 8
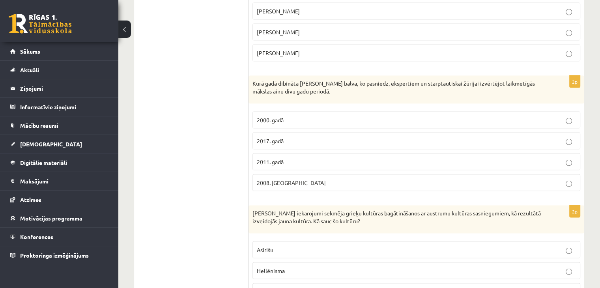
scroll to position [1566, 0]
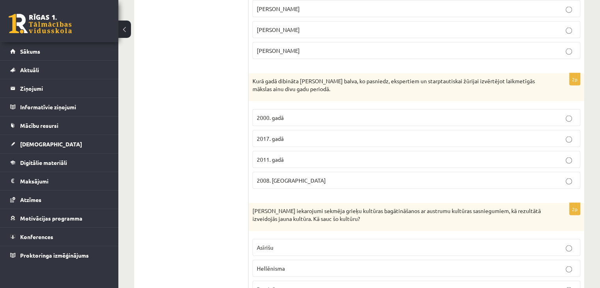
click at [301, 176] on p "2008. Gadā" at bounding box center [416, 180] width 319 height 8
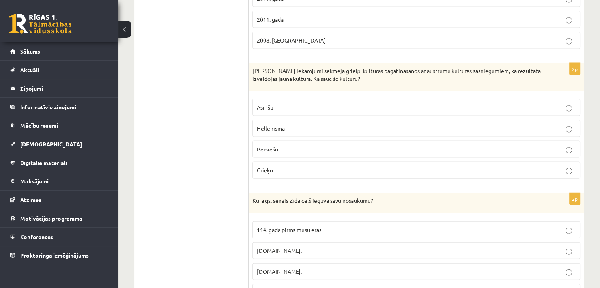
scroll to position [1734, 0]
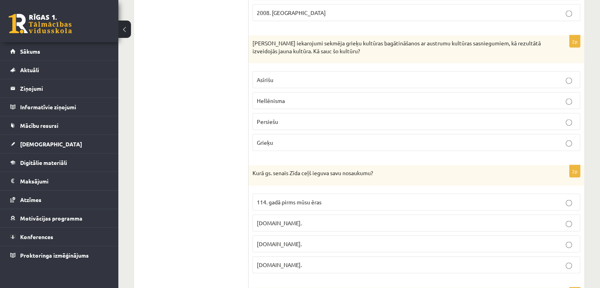
click at [276, 97] on p "Hellēnisma" at bounding box center [416, 101] width 319 height 8
click at [297, 198] on span "114. gadā pirms mūsu ēras" at bounding box center [289, 201] width 65 height 7
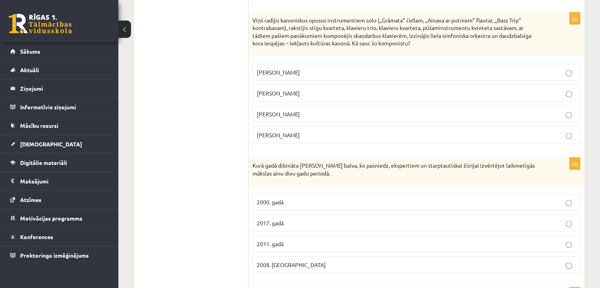
scroll to position [1885, 0]
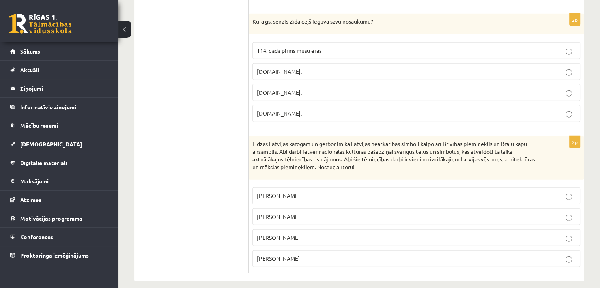
click at [346, 192] on p "Kārlis Zāle" at bounding box center [416, 196] width 319 height 8
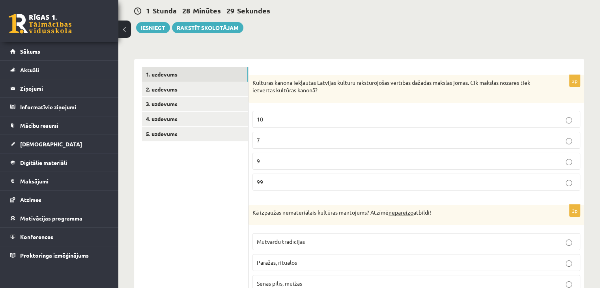
scroll to position [60, 0]
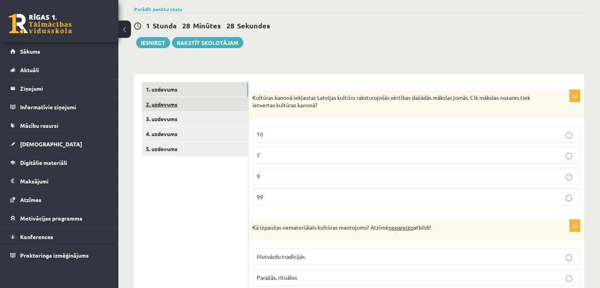
click at [222, 103] on link "2. uzdevums" at bounding box center [195, 104] width 106 height 15
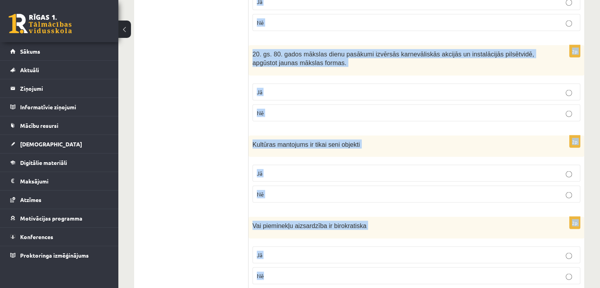
scroll to position [1561, 0]
drag, startPoint x: 252, startPoint y: 97, endPoint x: 316, endPoint y: 255, distance: 170.7
copy form "Vara un kultūra ir cieši saistīta Jā Nē 2p Kultūras mantojuma saglabāšana ir sv…"
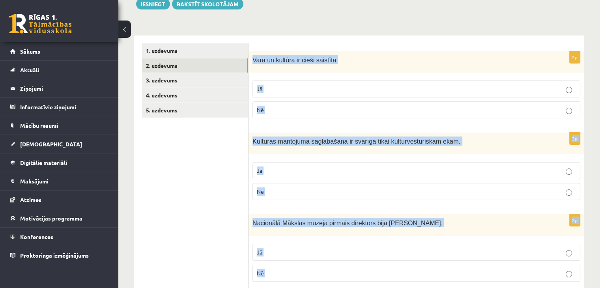
scroll to position [96, 0]
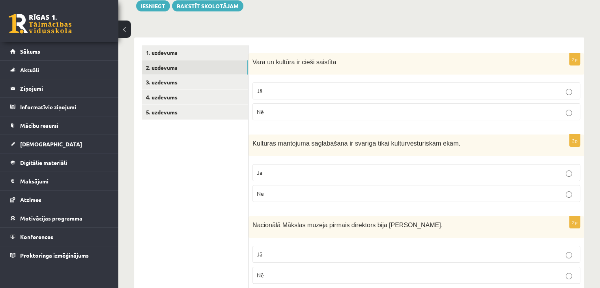
click at [399, 89] on p "Jā" at bounding box center [416, 91] width 319 height 8
click at [345, 198] on label "Nē" at bounding box center [416, 193] width 328 height 17
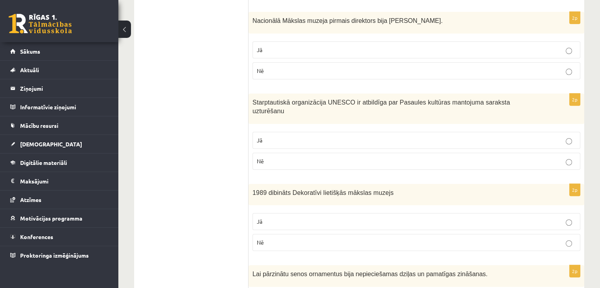
scroll to position [303, 0]
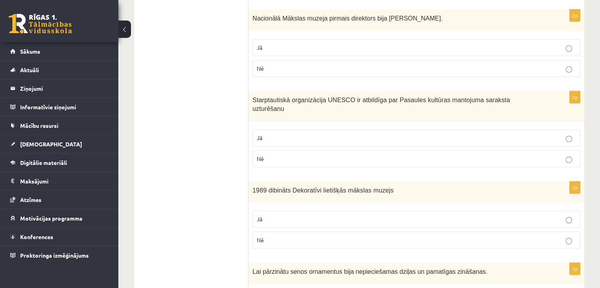
click at [284, 45] on p "Jā" at bounding box center [416, 47] width 319 height 8
click at [276, 47] on p "Jā" at bounding box center [416, 47] width 319 height 8
click at [285, 133] on label "Jā" at bounding box center [416, 137] width 328 height 17
click at [283, 216] on label "Jā" at bounding box center [416, 219] width 328 height 17
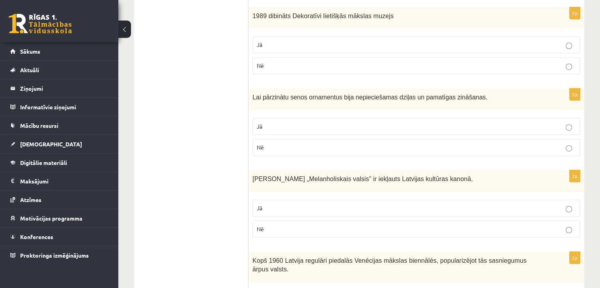
scroll to position [484, 0]
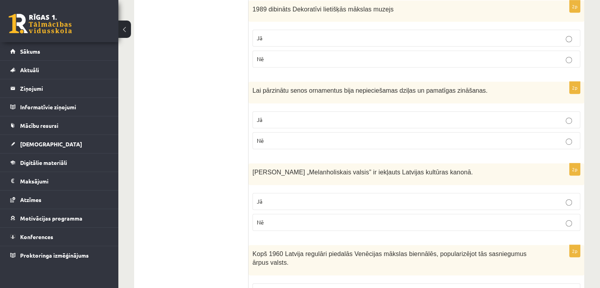
click at [357, 116] on p "Jā" at bounding box center [416, 120] width 319 height 8
click at [293, 197] on p "Jā" at bounding box center [416, 201] width 319 height 8
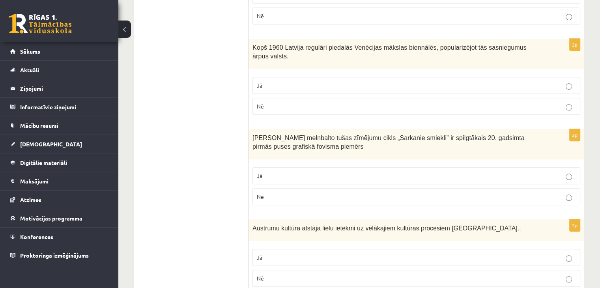
scroll to position [692, 0]
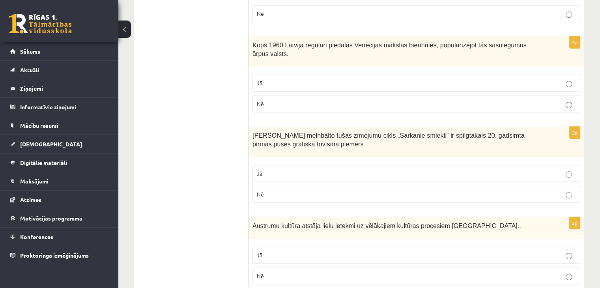
click at [280, 79] on p "Jā" at bounding box center [416, 83] width 319 height 8
click at [304, 169] on p "Jā" at bounding box center [416, 173] width 319 height 8
click at [285, 246] on label "Jā" at bounding box center [416, 254] width 328 height 17
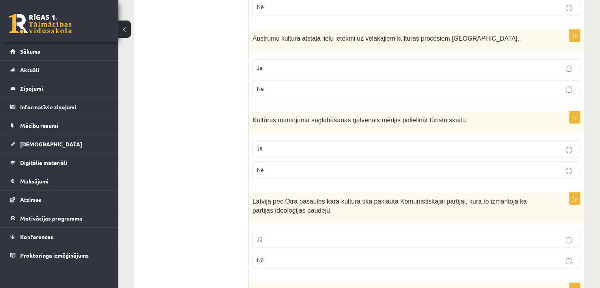
scroll to position [882, 0]
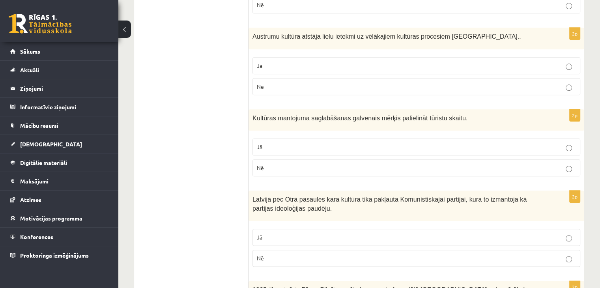
click at [306, 159] on label "Nē" at bounding box center [416, 167] width 328 height 17
click at [290, 229] on label "Jā" at bounding box center [416, 237] width 328 height 17
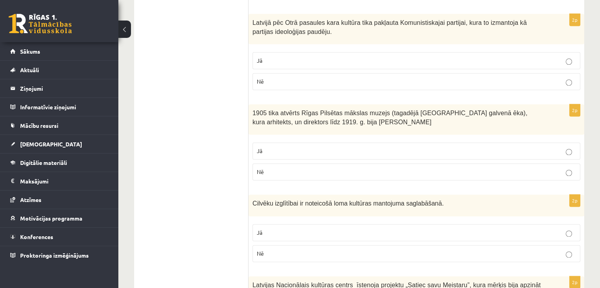
scroll to position [1063, 0]
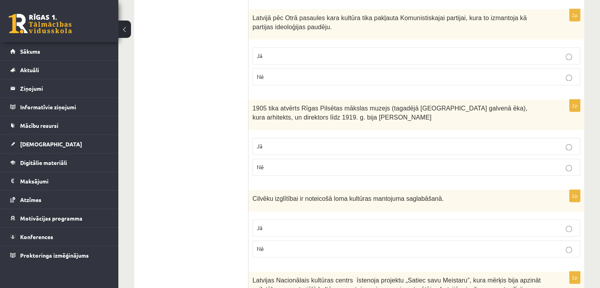
click at [275, 142] on p "Jā" at bounding box center [416, 146] width 319 height 8
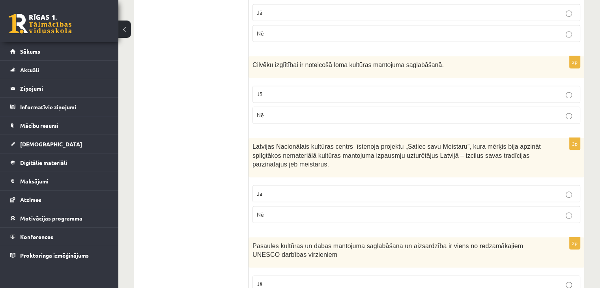
scroll to position [1203, 0]
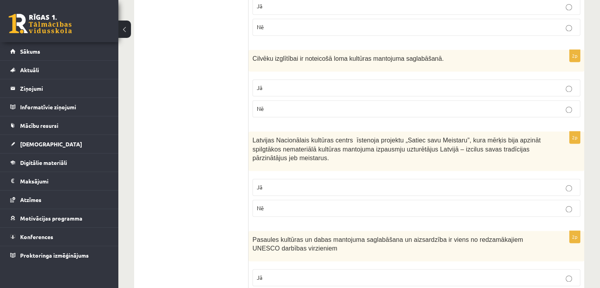
click at [272, 84] on p "Jā" at bounding box center [416, 88] width 319 height 8
click at [277, 183] on p "Jā" at bounding box center [416, 187] width 319 height 8
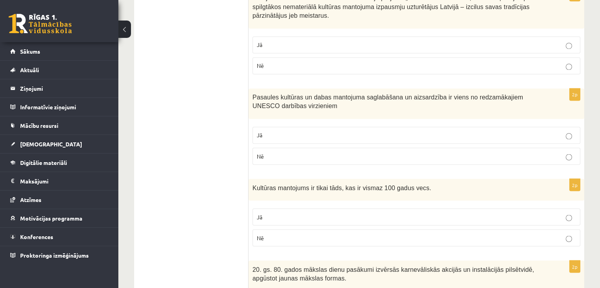
scroll to position [1348, 0]
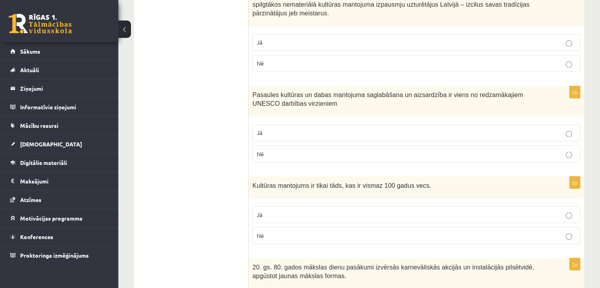
click at [481, 145] on label "Nē" at bounding box center [416, 153] width 328 height 17
click at [263, 124] on label "Jā" at bounding box center [416, 132] width 328 height 17
click at [275, 231] on p "Nē" at bounding box center [416, 235] width 319 height 8
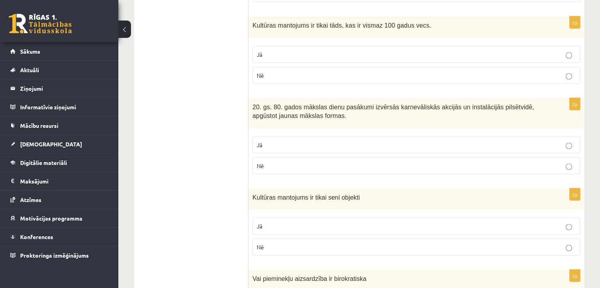
scroll to position [1561, 0]
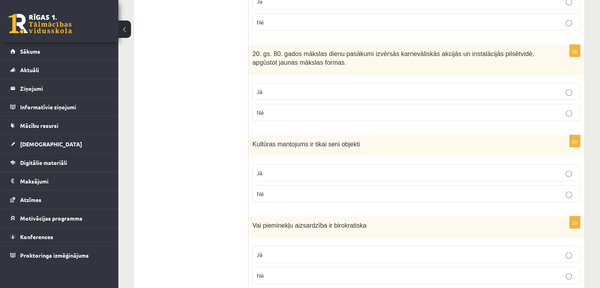
click at [280, 185] on label "Nē" at bounding box center [416, 193] width 328 height 17
click at [271, 259] on fieldset "Jā Nē" at bounding box center [416, 264] width 328 height 44
click at [265, 271] on p "Nē" at bounding box center [416, 275] width 319 height 8
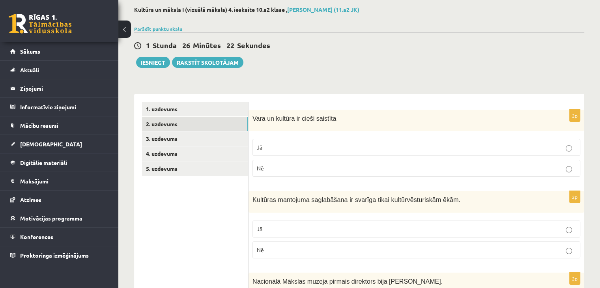
scroll to position [38, 0]
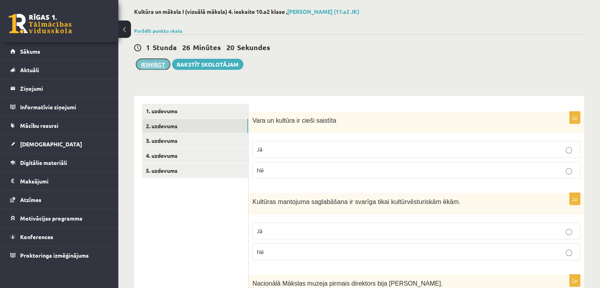
click at [158, 64] on button "Iesniegt" at bounding box center [153, 64] width 34 height 11
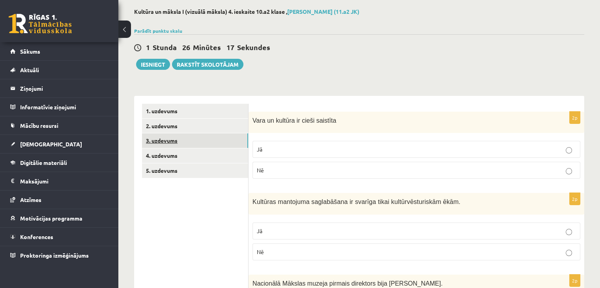
click at [176, 141] on link "3. uzdevums" at bounding box center [195, 140] width 106 height 15
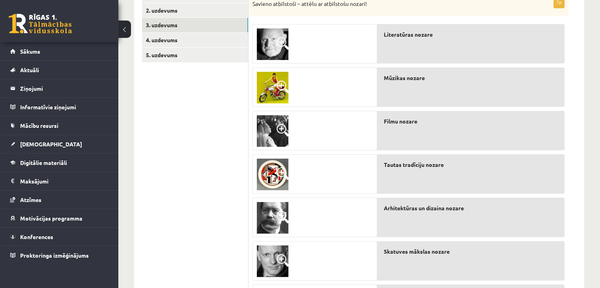
scroll to position [153, 0]
click at [269, 129] on img at bounding box center [273, 132] width 32 height 32
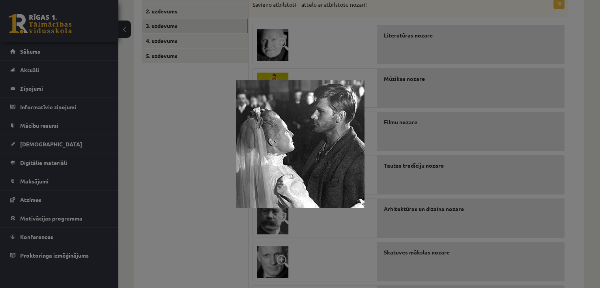
click at [370, 158] on div at bounding box center [300, 144] width 600 height 288
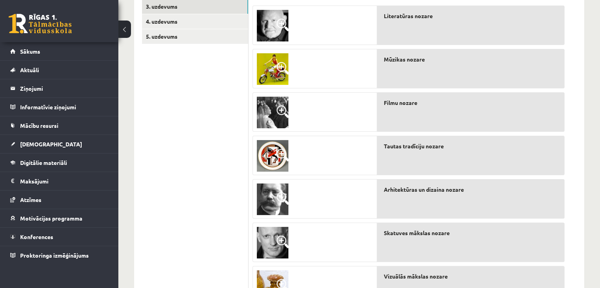
scroll to position [172, 0]
click at [267, 244] on img at bounding box center [273, 243] width 32 height 32
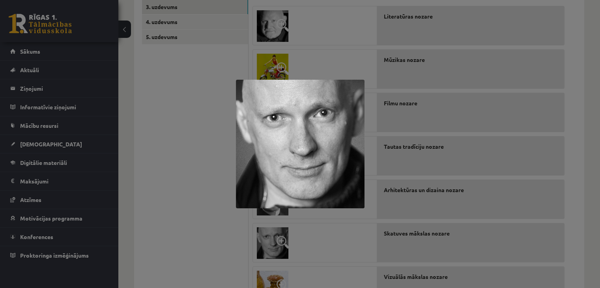
click at [296, 250] on div at bounding box center [300, 144] width 600 height 288
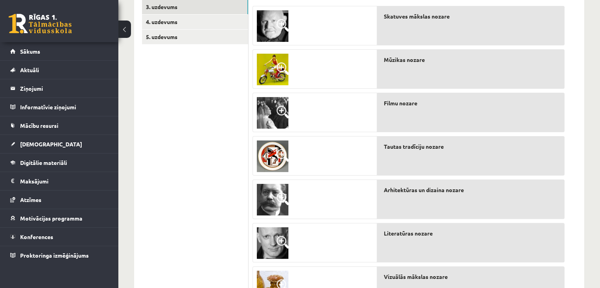
click at [271, 113] on img at bounding box center [273, 113] width 32 height 32
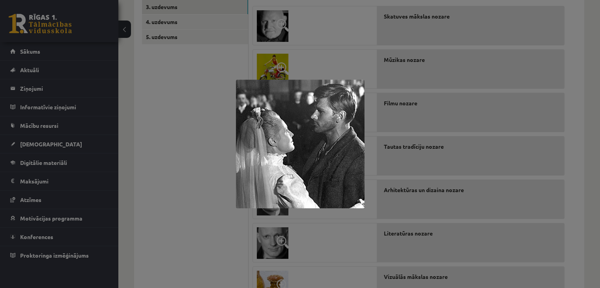
click at [319, 232] on div at bounding box center [300, 144] width 600 height 288
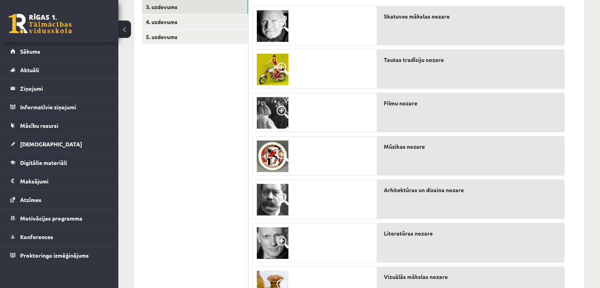
click at [269, 156] on img at bounding box center [273, 156] width 32 height 32
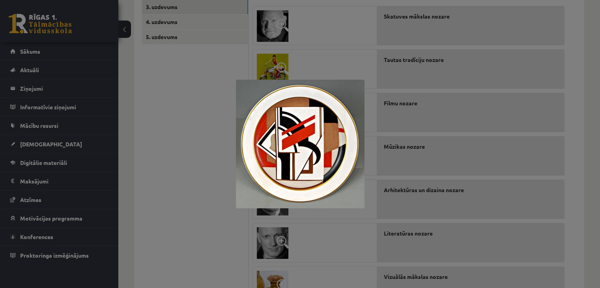
click at [322, 250] on div at bounding box center [300, 144] width 600 height 288
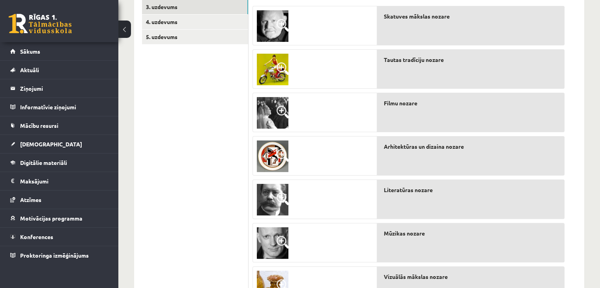
click at [278, 190] on img at bounding box center [273, 200] width 32 height 32
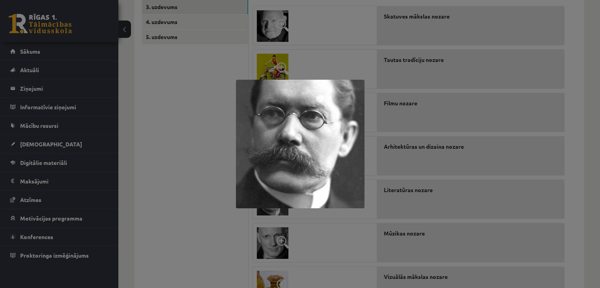
click at [208, 214] on div at bounding box center [300, 144] width 600 height 288
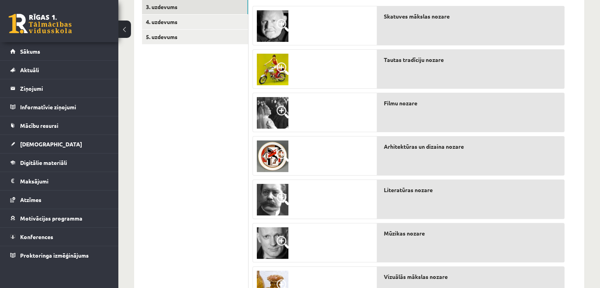
click at [269, 246] on img at bounding box center [273, 243] width 32 height 32
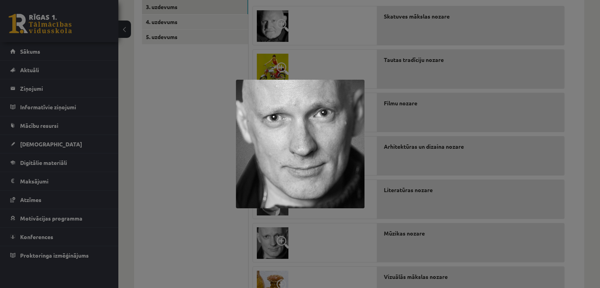
click at [229, 251] on div at bounding box center [300, 144] width 600 height 288
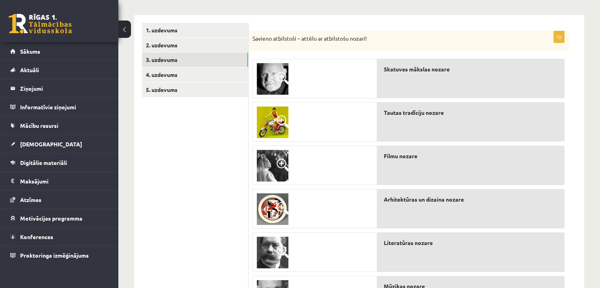
scroll to position [112, 0]
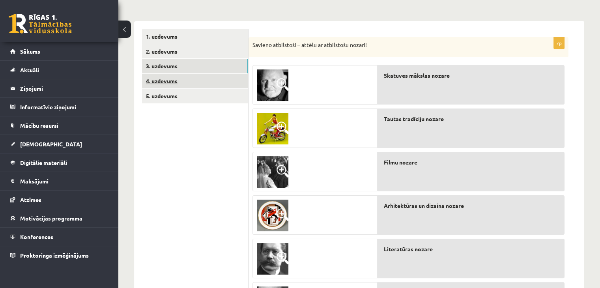
click at [178, 81] on link "4. uzdevums" at bounding box center [195, 81] width 106 height 15
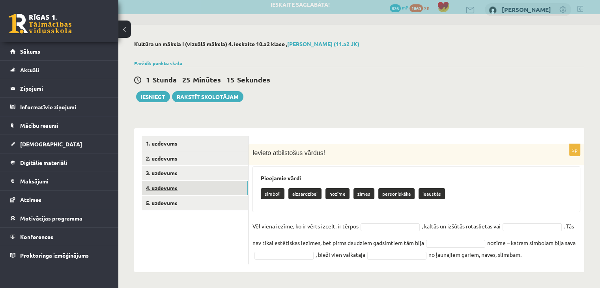
scroll to position [6, 0]
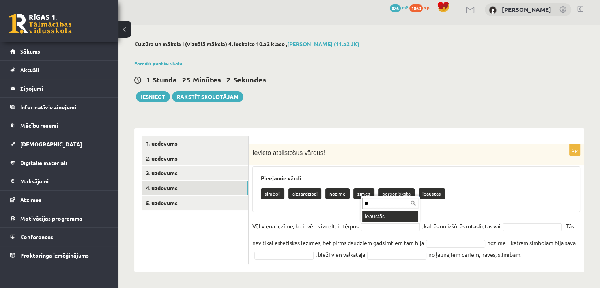
type input "**"
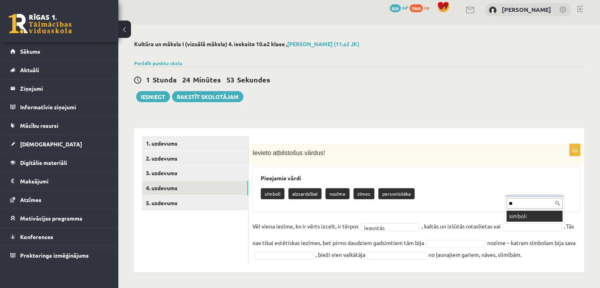
type input "**"
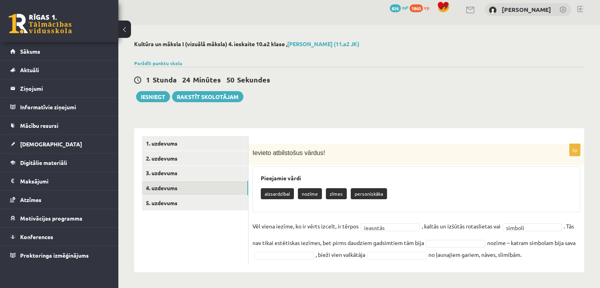
click at [416, 245] on fieldset "Vēl viena iezīme, ko ir vērts izcelt, ir tērpos ieaustās ******** , kaltās un i…" at bounding box center [416, 240] width 328 height 40
type input "*"
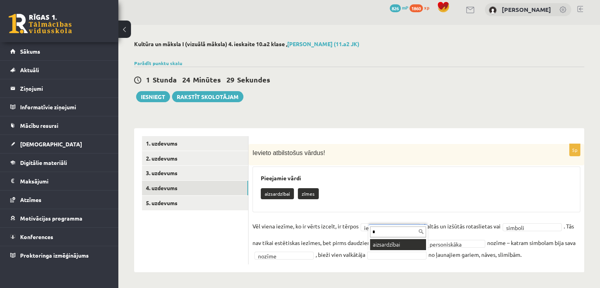
type input "*"
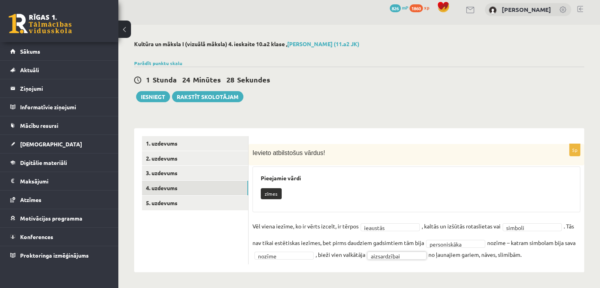
click at [386, 245] on fieldset "**********" at bounding box center [416, 240] width 328 height 40
click at [214, 206] on link "5. uzdevums" at bounding box center [195, 203] width 106 height 15
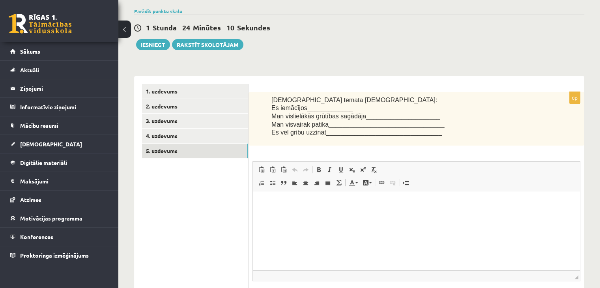
scroll to position [79, 0]
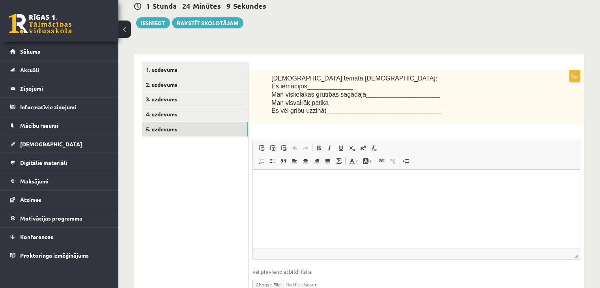
click at [355, 194] on html at bounding box center [416, 182] width 327 height 24
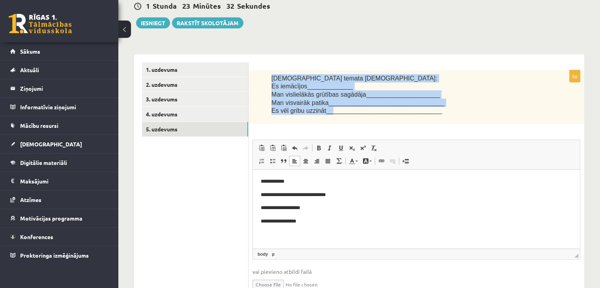
drag, startPoint x: 267, startPoint y: 73, endPoint x: 325, endPoint y: 113, distance: 70.2
click at [325, 113] on div "Šī temata ietvaros: Es iemācījos_____________ Man vislielākās grūtības sagādāja…" at bounding box center [416, 97] width 336 height 54
copy div "Šī temata ietvaros: Es iemācījos_____________ Man vislielākās grūtības sagādāja…"
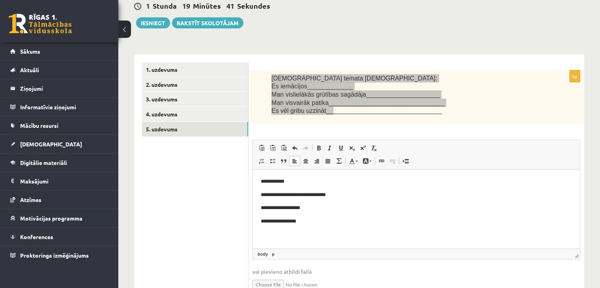
click at [339, 181] on p "**********" at bounding box center [416, 181] width 311 height 8
click at [347, 196] on p "**********" at bounding box center [416, 195] width 311 height 8
click at [382, 176] on html "**********" at bounding box center [416, 202] width 327 height 64
click at [367, 191] on p "**********" at bounding box center [416, 195] width 311 height 8
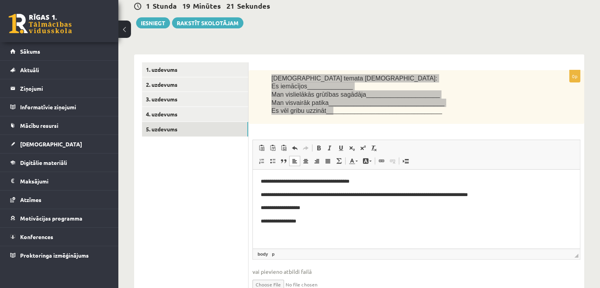
click at [298, 182] on p "**********" at bounding box center [416, 181] width 311 height 8
click at [318, 182] on p "**********" at bounding box center [416, 181] width 311 height 8
click at [343, 204] on p "**********" at bounding box center [416, 208] width 311 height 8
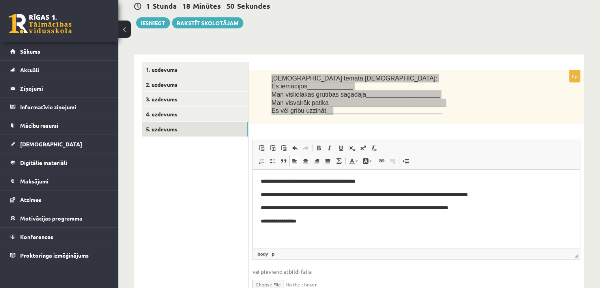
click at [377, 209] on p "**********" at bounding box center [416, 208] width 311 height 8
click at [386, 218] on p "**********" at bounding box center [416, 221] width 311 height 8
drag, startPoint x: 458, startPoint y: 209, endPoint x: 356, endPoint y: 206, distance: 101.4
click at [356, 206] on p "**********" at bounding box center [416, 208] width 311 height 8
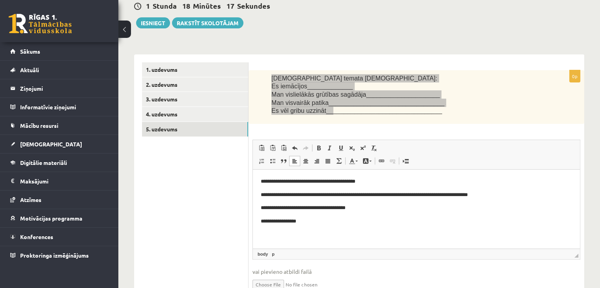
click at [307, 209] on p "**********" at bounding box center [416, 208] width 311 height 8
click at [317, 222] on p "**********" at bounding box center [416, 221] width 311 height 8
click at [288, 222] on p "**********" at bounding box center [416, 221] width 311 height 8
click at [316, 221] on p "**********" at bounding box center [416, 221] width 311 height 8
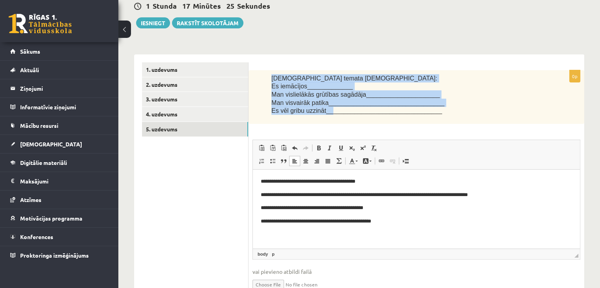
click at [512, 103] on p "Man visvairāk patika_________________________________" at bounding box center [405, 103] width 269 height 8
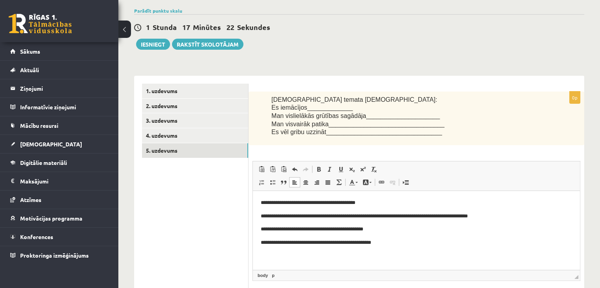
scroll to position [58, 0]
click at [436, 242] on p "**********" at bounding box center [416, 243] width 311 height 8
click at [163, 45] on button "Iesniegt" at bounding box center [153, 44] width 34 height 11
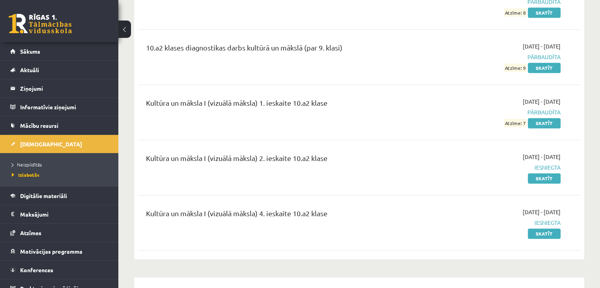
scroll to position [1048, 0]
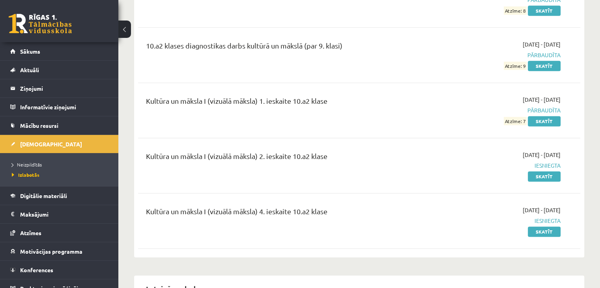
click at [23, 168] on li "Neizpildītās" at bounding box center [61, 164] width 99 height 10
click at [25, 164] on span "Neizpildītās" at bounding box center [29, 164] width 34 height 6
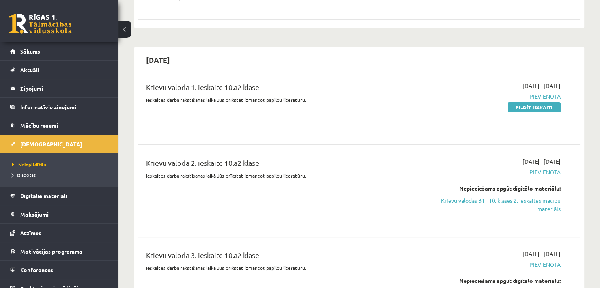
scroll to position [155, 0]
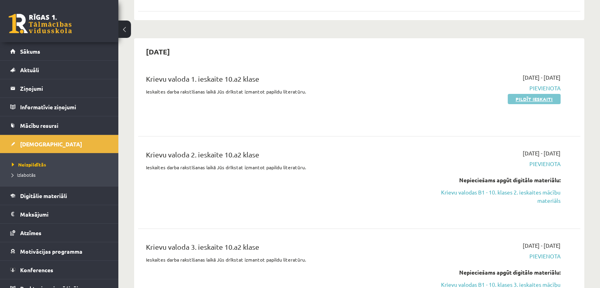
click at [541, 99] on link "Pildīt ieskaiti" at bounding box center [533, 99] width 53 height 10
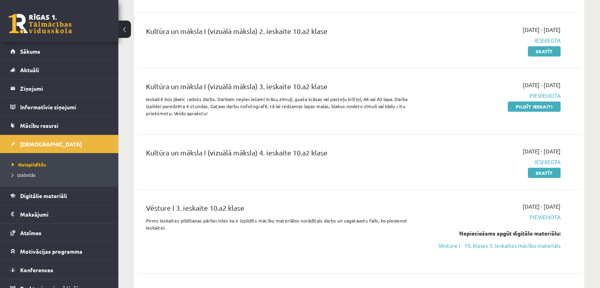
scroll to position [547, 0]
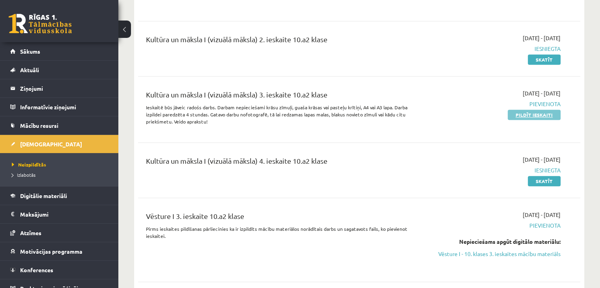
click at [533, 116] on link "Pildīt ieskaiti" at bounding box center [533, 115] width 53 height 10
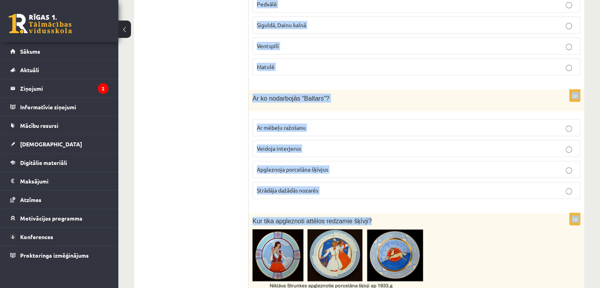
scroll to position [368, 0]
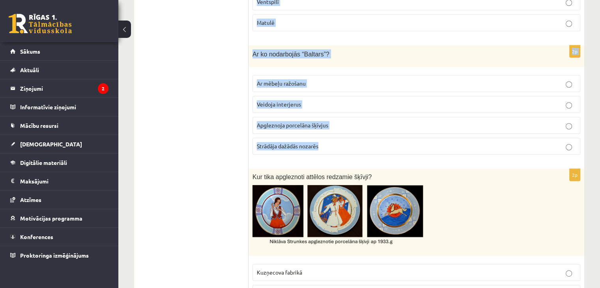
drag, startPoint x: 251, startPoint y: 11, endPoint x: 330, endPoint y: 150, distance: 159.8
copy form "Kuras no zīmēm saistītas ar gadskārtu? Jumis Mēness [DEMOGRAPHIC_DATA] zīme Vis…"
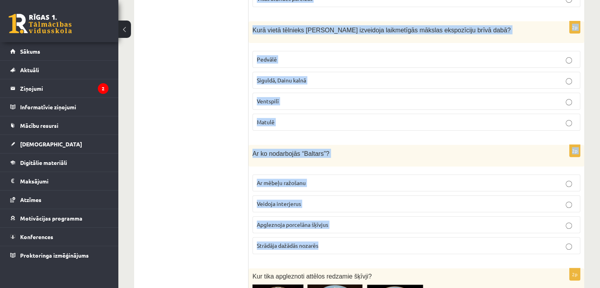
scroll to position [261, 0]
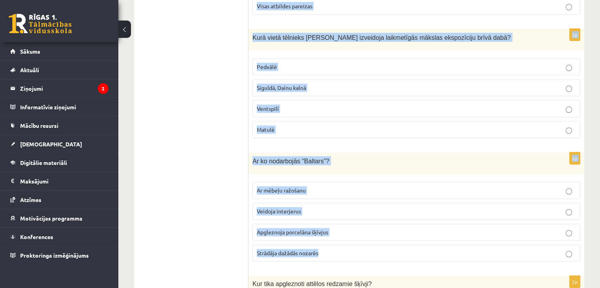
click at [390, 10] on label "Visas atbildes pareizas" at bounding box center [416, 6] width 328 height 17
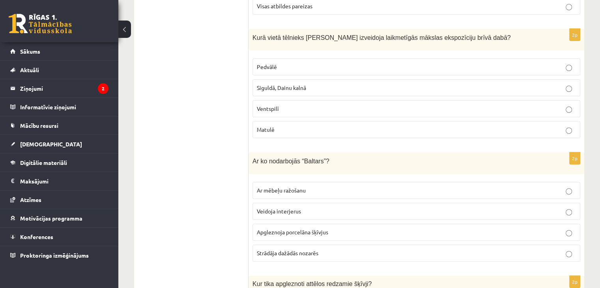
click at [267, 71] on label "Pedvālē" at bounding box center [416, 66] width 328 height 17
click at [299, 254] on p "Strādāja dažādās nozarēs" at bounding box center [416, 253] width 319 height 8
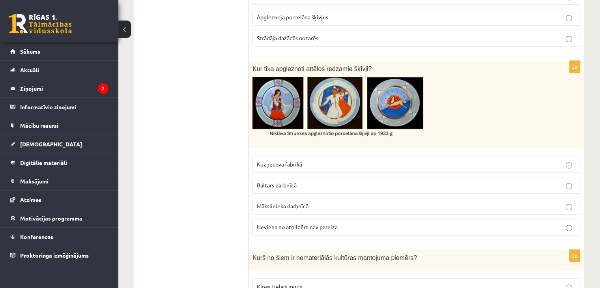
scroll to position [479, 0]
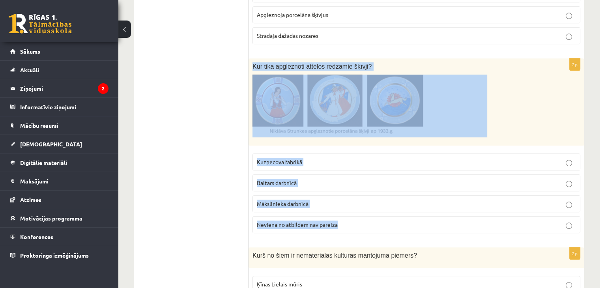
drag, startPoint x: 250, startPoint y: 63, endPoint x: 343, endPoint y: 221, distance: 183.5
click at [343, 221] on div "2p Kur tika apgleznoti attēlos redzamie šķīvji? Kuzņecova fabrikā Baltars darbn…" at bounding box center [416, 148] width 336 height 181
copy div "Kur tika apgleznoti attēlos redzamie šķīvji? Kuzņecova fabrikā Baltars darbnīcā…"
click at [277, 160] on span "Kuzņecova fabrikā" at bounding box center [279, 161] width 45 height 7
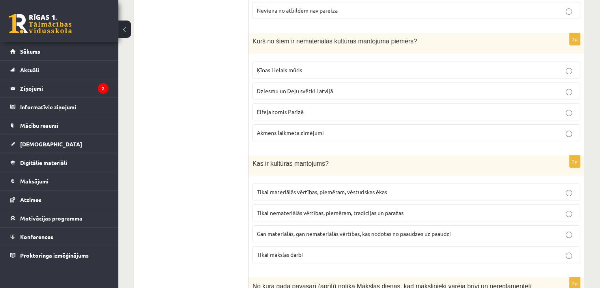
scroll to position [721, 0]
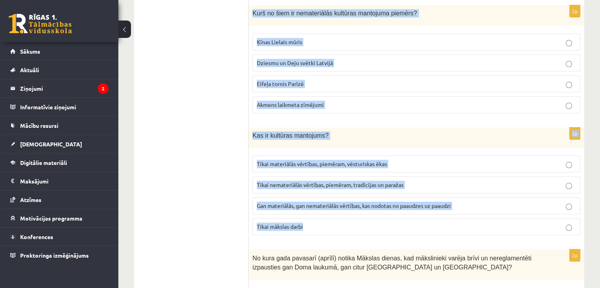
drag, startPoint x: 251, startPoint y: 9, endPoint x: 321, endPoint y: 216, distance: 218.3
copy form "Kurš no šiem ir nemateriālās kultūras mantojuma piemērs? Ķīnas Lielais mūris Dz…"
click at [284, 54] on label "Dziesmu un Deju svētki Latvijā" at bounding box center [416, 62] width 328 height 17
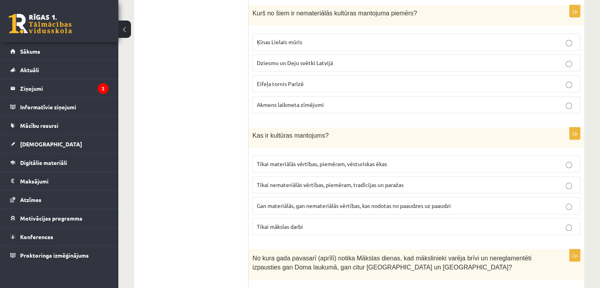
click at [296, 202] on span "Gan materiālās, gan nemateriālās vērtības, kas nodotas no paaudzes uz paaudzi" at bounding box center [354, 205] width 194 height 7
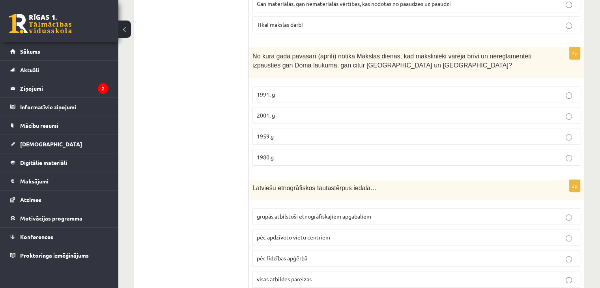
scroll to position [935, 0]
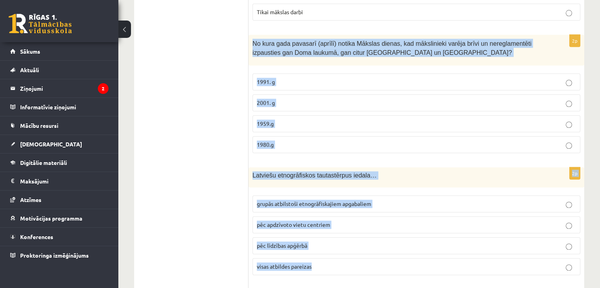
drag, startPoint x: 252, startPoint y: 38, endPoint x: 343, endPoint y: 261, distance: 240.1
click at [343, 261] on form "2p Kuras no zīmēm saistītas ar gadskārtu? Jumis Mēness Dieva zīme Visas atbilde…" at bounding box center [416, 243] width 320 height 2036
copy form "No kura gada pavasarī (aprīlī) notika Mākslas dienas, kad mākslinieki varēja br…"
click at [276, 140] on p "1980.g" at bounding box center [416, 144] width 319 height 8
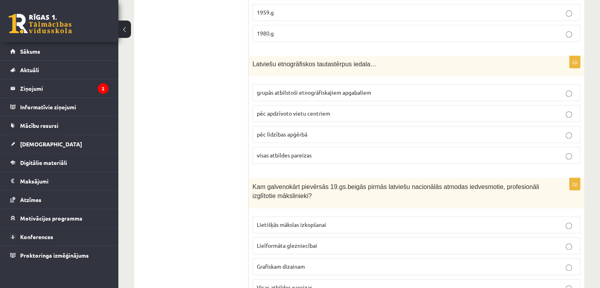
scroll to position [1049, 0]
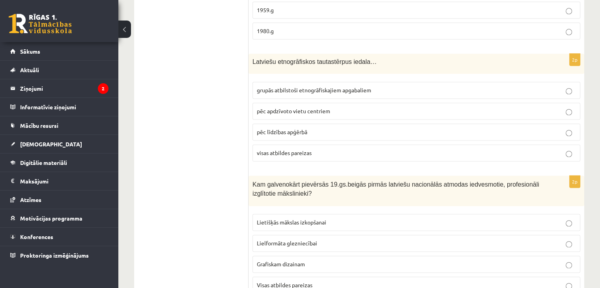
click at [308, 86] on span "grupās atbilstoši etnogrāfiskajiem apgabaliem" at bounding box center [314, 89] width 114 height 7
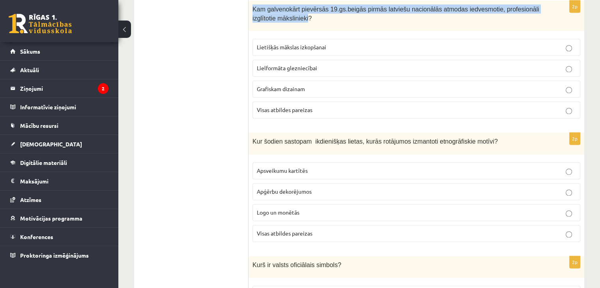
scroll to position [1222, 0]
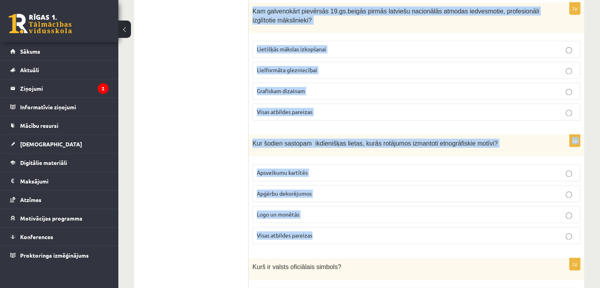
drag, startPoint x: 250, startPoint y: 2, endPoint x: 357, endPoint y: 222, distance: 244.6
copy form "Kam galvenokārt pievērsās 19.gs.beigās pirmās latviešu nacionālās atmodas iedve…"
click at [273, 103] on label "Visas atbildes pareizas" at bounding box center [416, 111] width 328 height 17
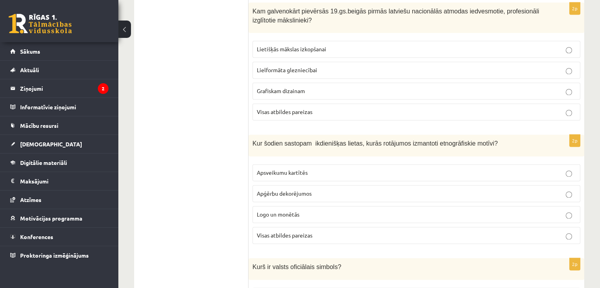
click at [303, 231] on span "Visas atbildes pareizas" at bounding box center [285, 234] width 56 height 7
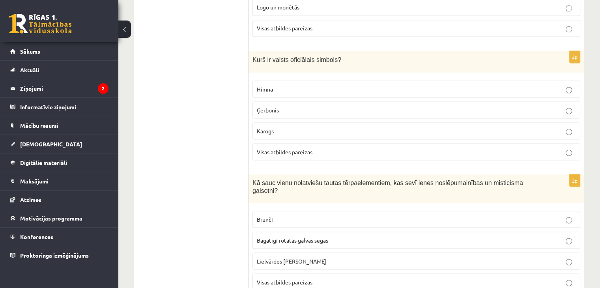
scroll to position [1434, 0]
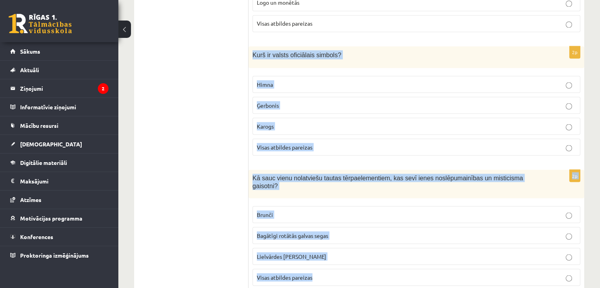
drag, startPoint x: 248, startPoint y: 45, endPoint x: 352, endPoint y: 261, distance: 240.7
copy form "Kurš ir valsts oficiālais simbols? Himna Ģerbonis Karogs Visas atbildes pareiza…"
click at [293, 143] on span "Visas atbildes pareizas" at bounding box center [285, 146] width 56 height 7
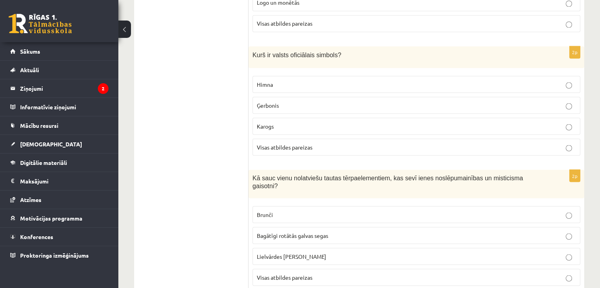
click at [300, 273] on span "Visas atbildes pareizas" at bounding box center [285, 276] width 56 height 7
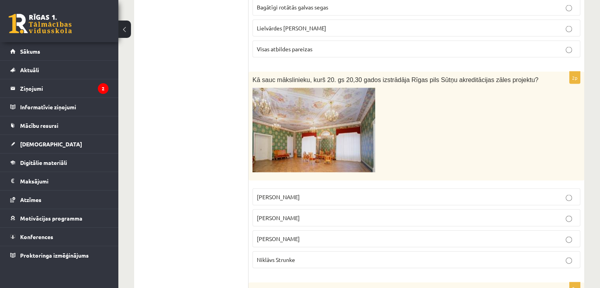
scroll to position [1669, 0]
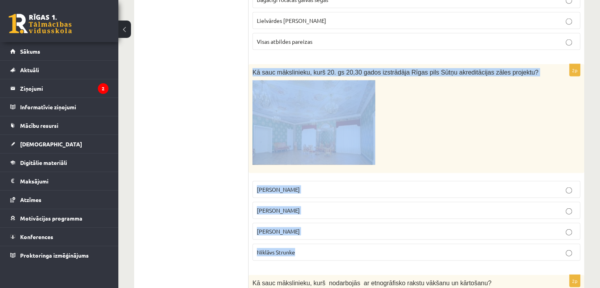
drag, startPoint x: 252, startPoint y: 54, endPoint x: 301, endPoint y: 240, distance: 191.8
click at [301, 240] on div "2p Kā sauc mākslinieku, kurš 20. gs 20,30 gados izstrādāja Rīgas pils Sūtņu akr…" at bounding box center [416, 165] width 336 height 203
copy div "Kā sauc mākslinieku, kurš 20. gs 20,30 gados izstrādāja Rīgas pils Sūtņu akredi…"
click at [300, 227] on span "[PERSON_NAME]" at bounding box center [278, 230] width 43 height 7
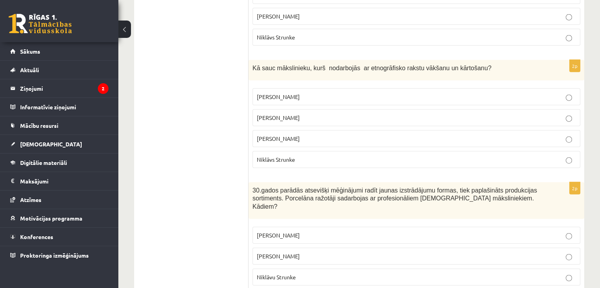
scroll to position [1896, 0]
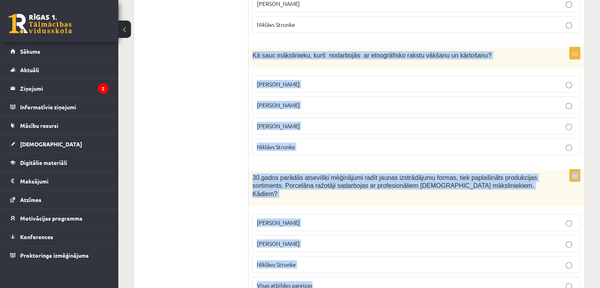
drag, startPoint x: 250, startPoint y: 35, endPoint x: 318, endPoint y: 256, distance: 231.5
copy form "Kā sauc mākslinieku, kurš nodarbojās ar etnogrāfisko rakstu vākšanu un kārtošan…"
click at [280, 80] on span "[PERSON_NAME]" at bounding box center [278, 83] width 43 height 7
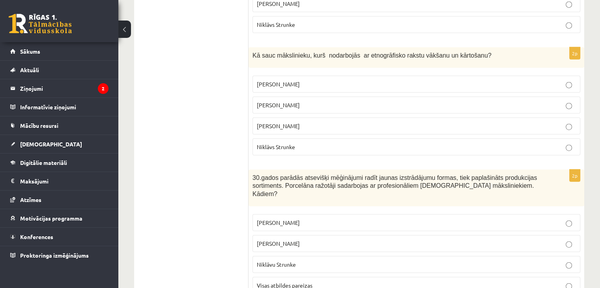
click at [285, 277] on label "Visas atbildes pareizas" at bounding box center [416, 285] width 328 height 17
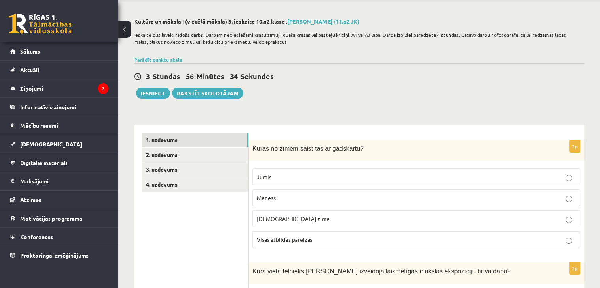
scroll to position [0, 0]
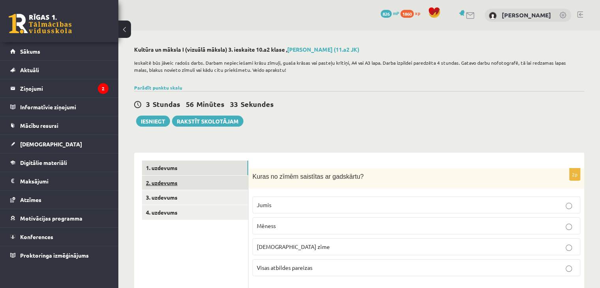
click at [229, 183] on link "2. uzdevums" at bounding box center [195, 182] width 106 height 15
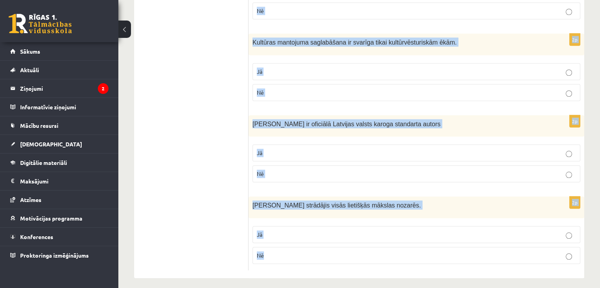
scroll to position [725, 0]
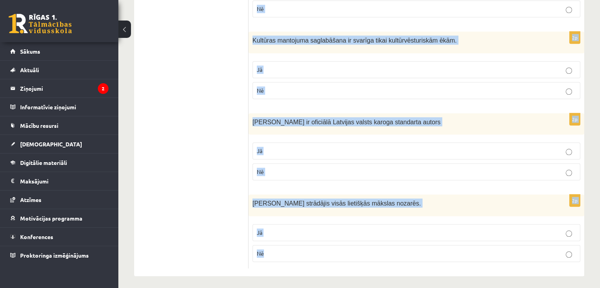
drag, startPoint x: 252, startPoint y: 130, endPoint x: 273, endPoint y: 244, distance: 116.2
copy form "Loremipsumd si ametc ad elitseddo eiusm, tem incididu utlabor, etdolo magna ali…"
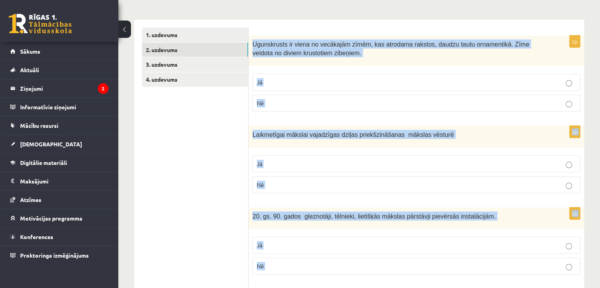
scroll to position [112, 0]
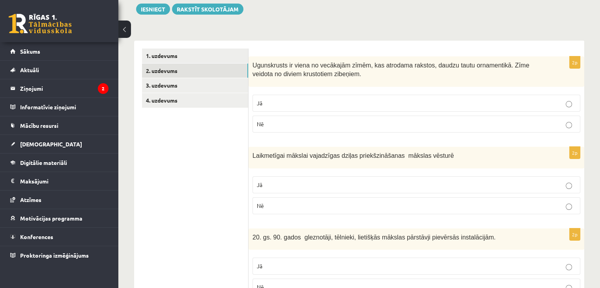
click at [379, 127] on p "Nē" at bounding box center [416, 124] width 319 height 8
click at [282, 185] on p "Jā" at bounding box center [416, 185] width 319 height 8
click at [299, 265] on p "Jā" at bounding box center [416, 266] width 319 height 8
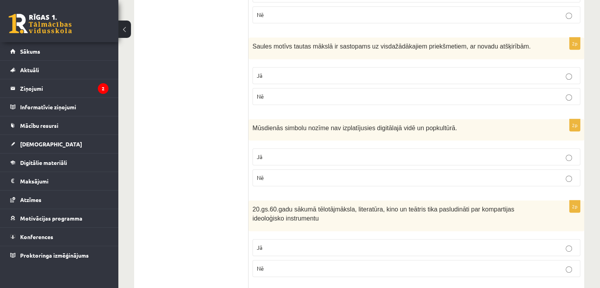
scroll to position [393, 0]
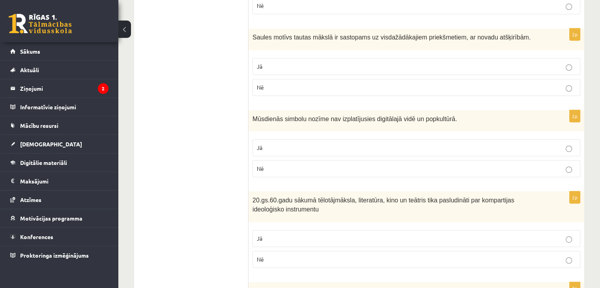
click at [259, 63] on span "Jā" at bounding box center [260, 66] width 6 height 7
click at [293, 171] on label "Nē" at bounding box center [416, 168] width 328 height 17
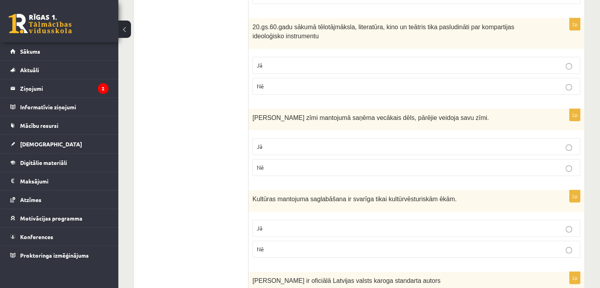
scroll to position [579, 0]
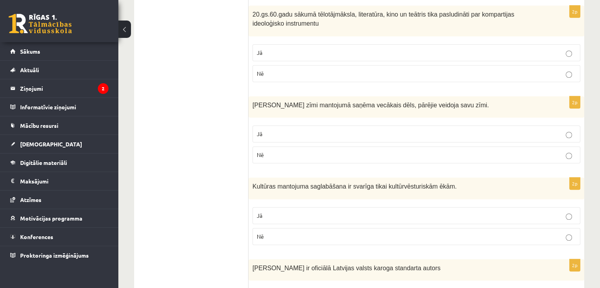
click at [278, 52] on p "Jā" at bounding box center [416, 52] width 319 height 8
click at [269, 132] on p "Jā" at bounding box center [416, 134] width 319 height 8
click at [282, 237] on p "Nē" at bounding box center [416, 236] width 319 height 8
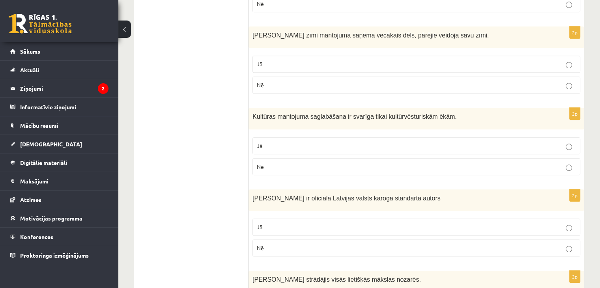
scroll to position [725, 0]
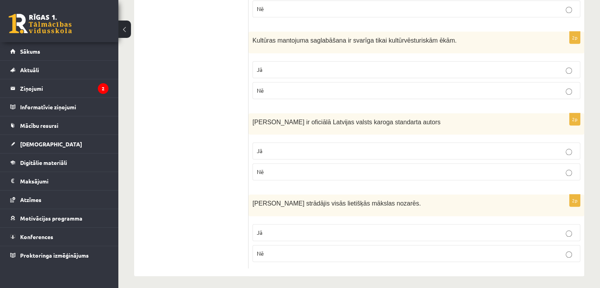
click at [323, 149] on p "Jā" at bounding box center [416, 151] width 319 height 8
click at [280, 232] on p "Jā" at bounding box center [416, 232] width 319 height 8
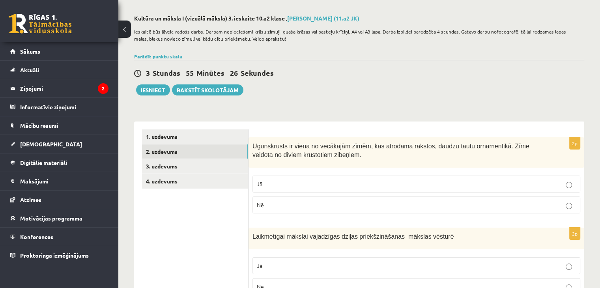
scroll to position [24, 0]
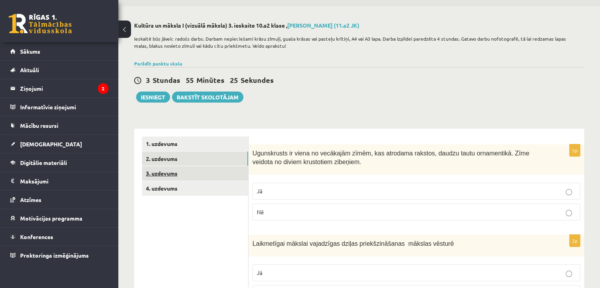
click at [188, 172] on link "3. uzdevums" at bounding box center [195, 173] width 106 height 15
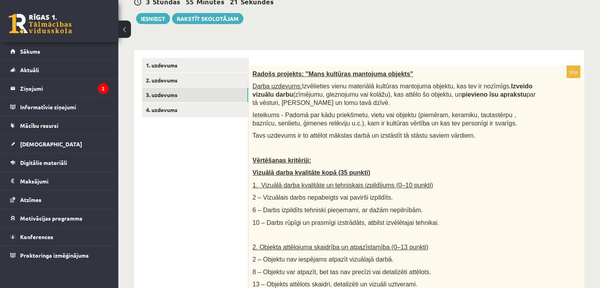
scroll to position [104, 0]
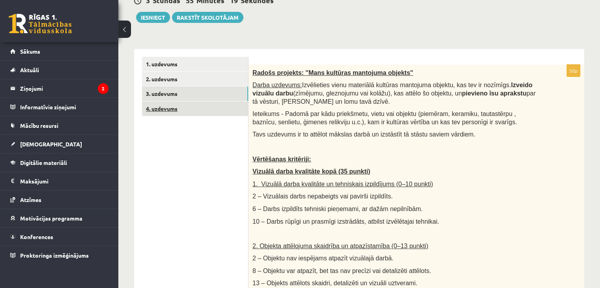
click at [220, 111] on link "4. uzdevums" at bounding box center [195, 108] width 106 height 15
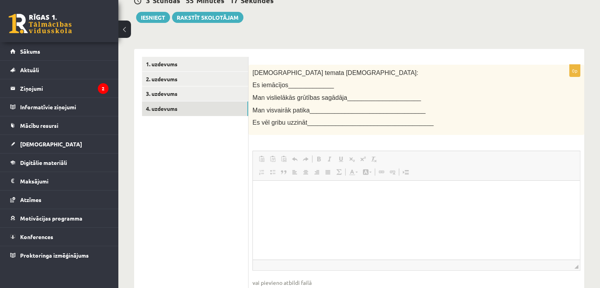
scroll to position [0, 0]
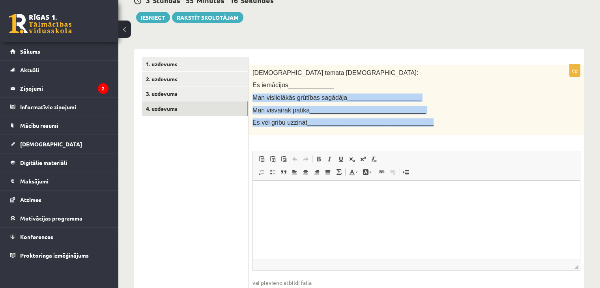
drag, startPoint x: 253, startPoint y: 98, endPoint x: 454, endPoint y: 129, distance: 203.0
click at [454, 129] on div "[DEMOGRAPHIC_DATA] temata [DEMOGRAPHIC_DATA]: Es iemācījos_____________ Man vis…" at bounding box center [416, 100] width 336 height 70
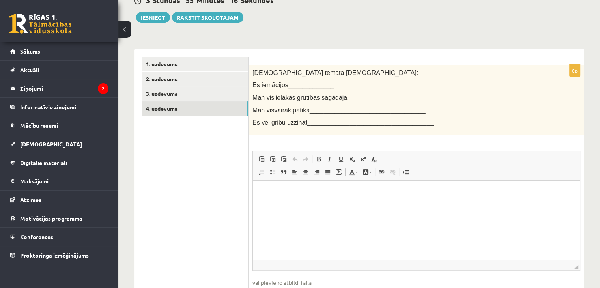
click at [305, 75] on p "[DEMOGRAPHIC_DATA] temata [DEMOGRAPHIC_DATA]:" at bounding box center [396, 73] width 288 height 8
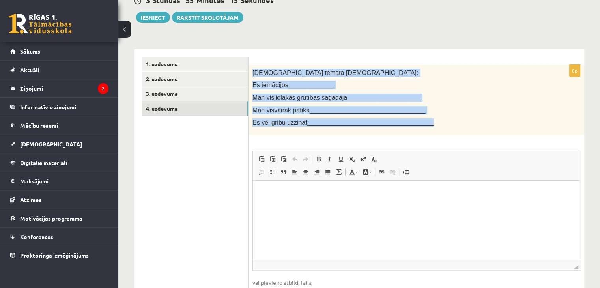
drag, startPoint x: 252, startPoint y: 71, endPoint x: 424, endPoint y: 124, distance: 179.3
click at [424, 124] on div "[DEMOGRAPHIC_DATA] temata [DEMOGRAPHIC_DATA]: Es iemācījos_____________ Man vis…" at bounding box center [416, 100] width 336 height 70
copy div "Šī temata ietvaros: Es iemācījos_____________ Man vislielākās grūtības sagādāja…"
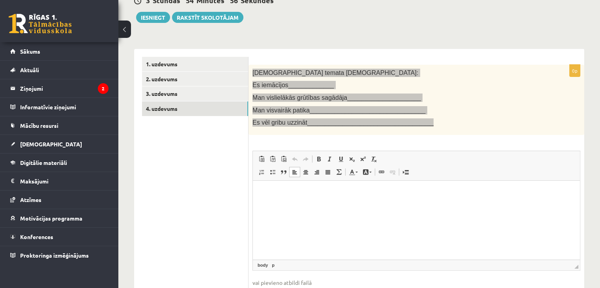
click at [261, 199] on html at bounding box center [416, 192] width 327 height 24
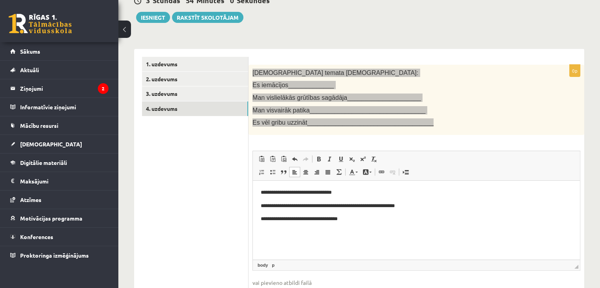
click at [319, 222] on p "**********" at bounding box center [416, 218] width 311 height 8
click at [358, 221] on p "**********" at bounding box center [416, 218] width 311 height 8
click at [261, 235] on p "**********" at bounding box center [416, 232] width 311 height 8
drag, startPoint x: 384, startPoint y: 232, endPoint x: 324, endPoint y: 230, distance: 60.4
click at [324, 230] on p "**********" at bounding box center [416, 232] width 311 height 8
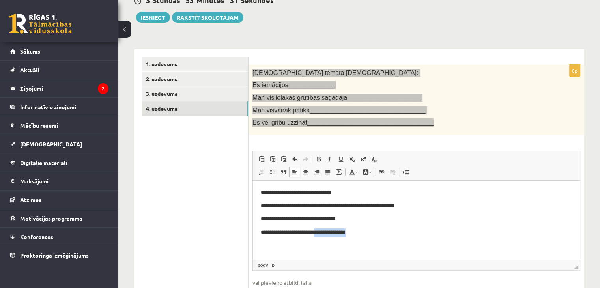
drag, startPoint x: 372, startPoint y: 226, endPoint x: 322, endPoint y: 233, distance: 51.0
click at [322, 233] on body "**********" at bounding box center [416, 212] width 311 height 48
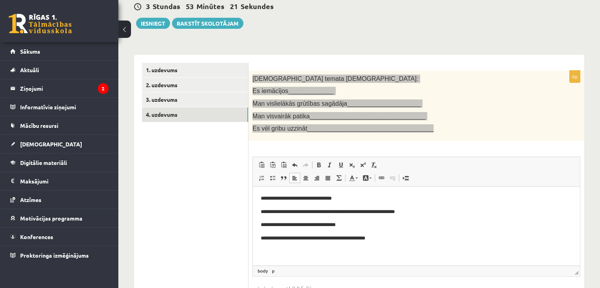
scroll to position [97, 0]
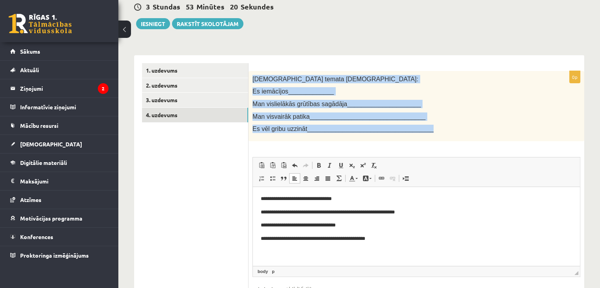
click at [295, 99] on div "[DEMOGRAPHIC_DATA] temata [DEMOGRAPHIC_DATA]: Es iemācījos_____________ Man vis…" at bounding box center [416, 106] width 336 height 70
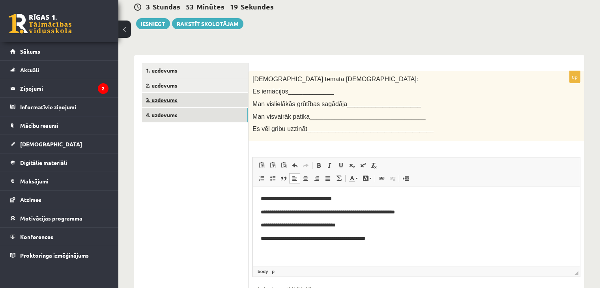
click at [192, 103] on link "3. uzdevums" at bounding box center [195, 100] width 106 height 15
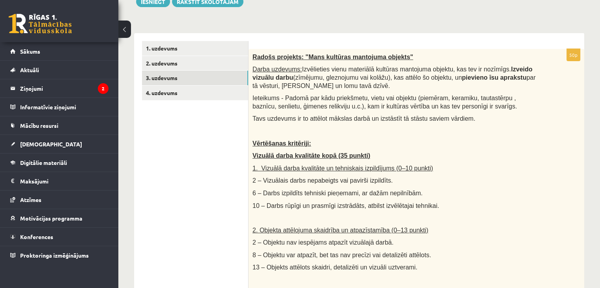
scroll to position [128, 0]
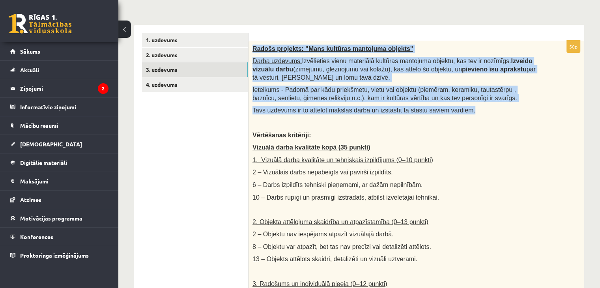
drag, startPoint x: 252, startPoint y: 47, endPoint x: 461, endPoint y: 106, distance: 217.8
click at [461, 106] on div "Radošs projekts: "Mans kultūras mantojuma objekts" Darba uzdevums: Izvēlieties …" at bounding box center [416, 257] width 336 height 432
